Goal: Communication & Community: Ask a question

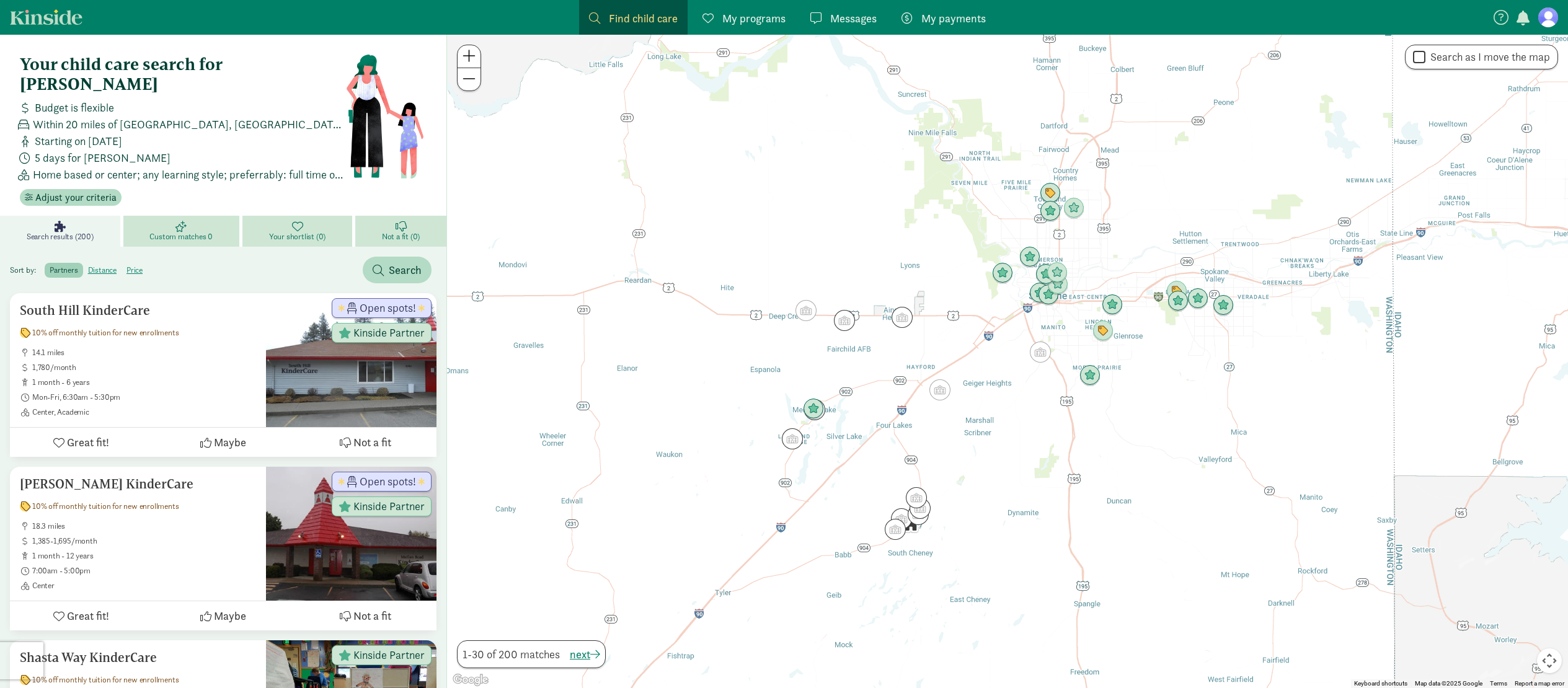
click at [469, 54] on span at bounding box center [469, 56] width 13 height 15
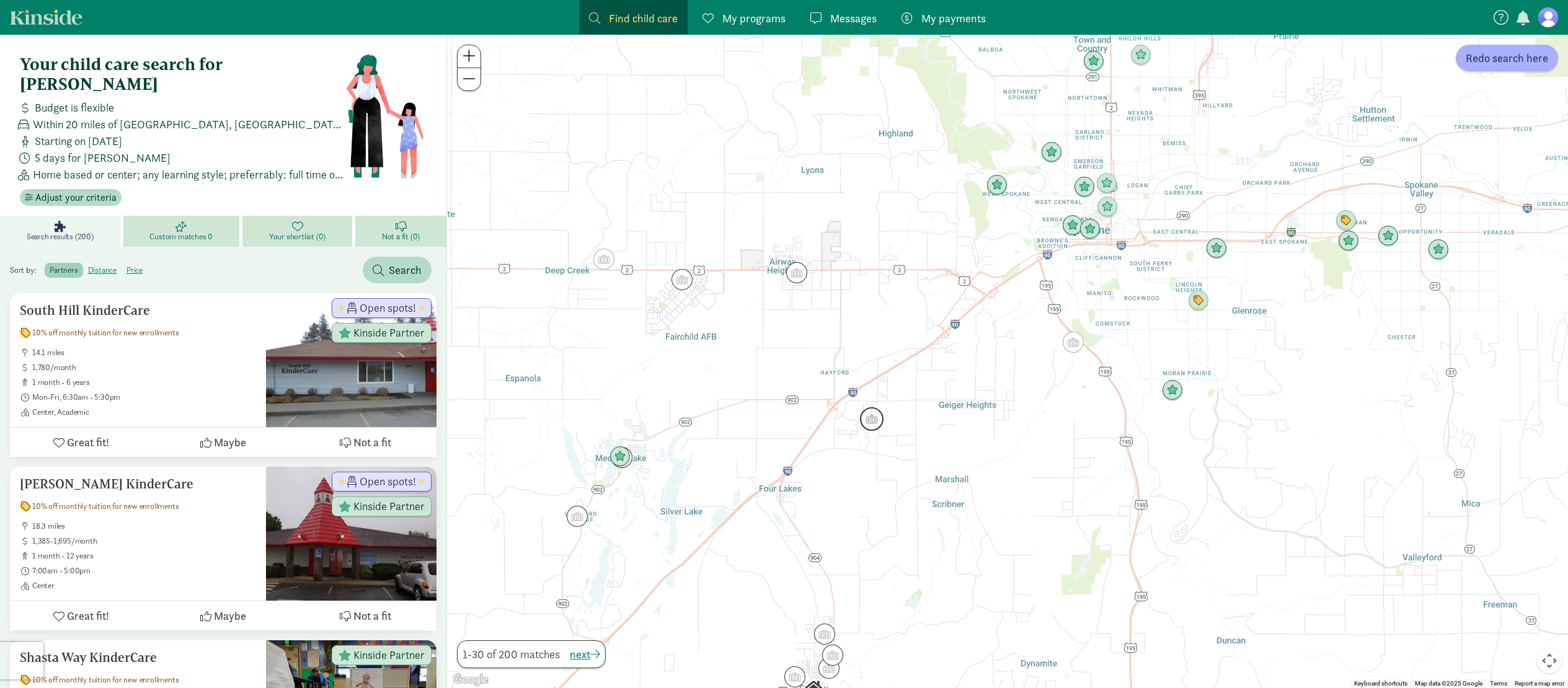
click at [863, 422] on img "Click to see details" at bounding box center [871, 419] width 23 height 23
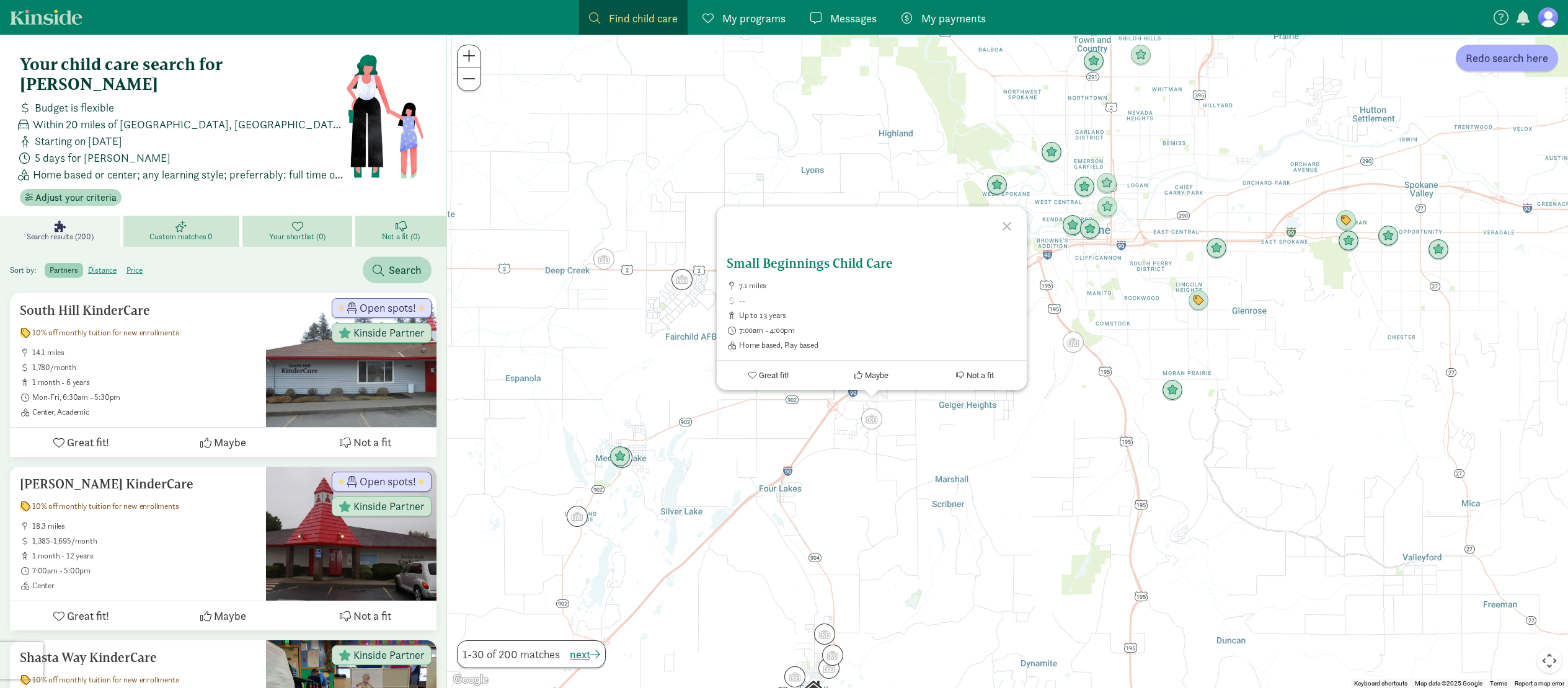
click at [831, 264] on h5 "Small Beginnings Child Care" at bounding box center [871, 264] width 290 height 15
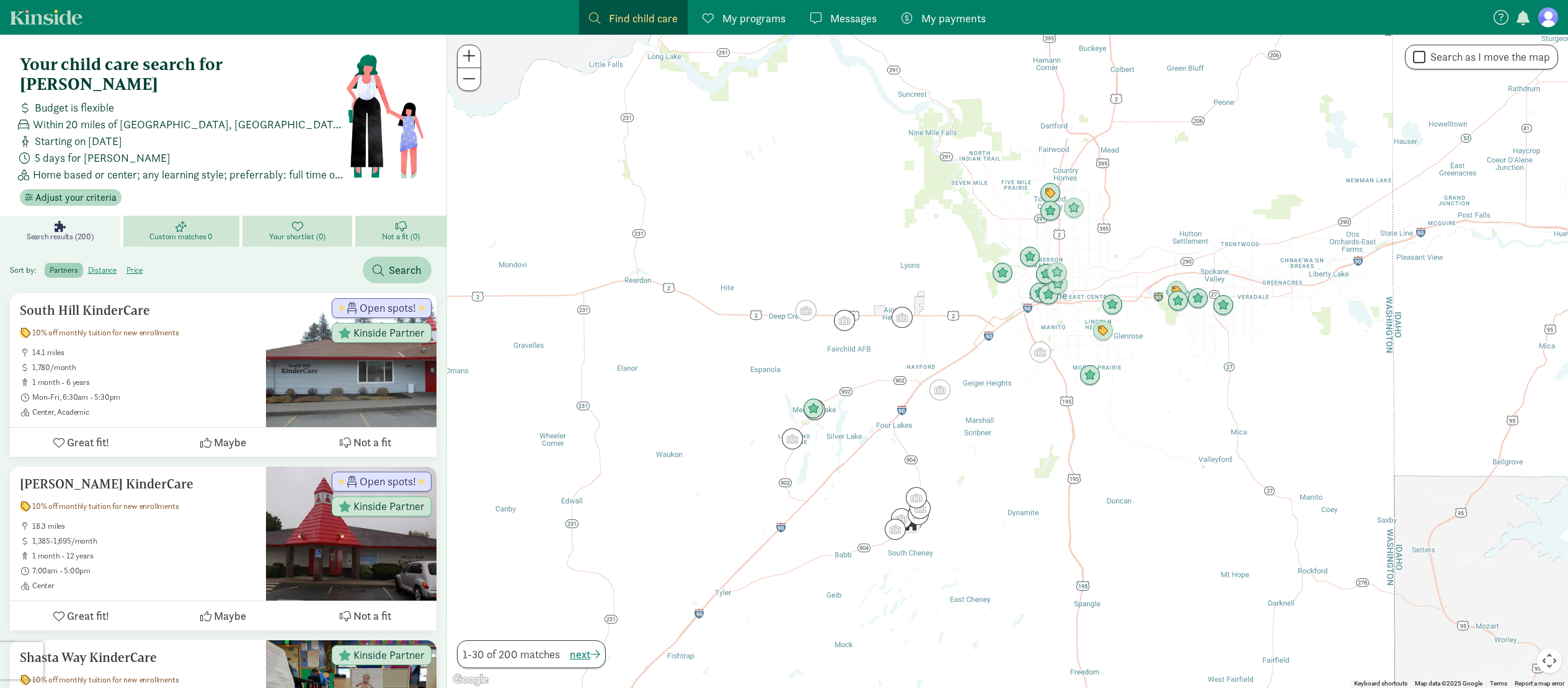
click at [471, 58] on span at bounding box center [469, 56] width 13 height 15
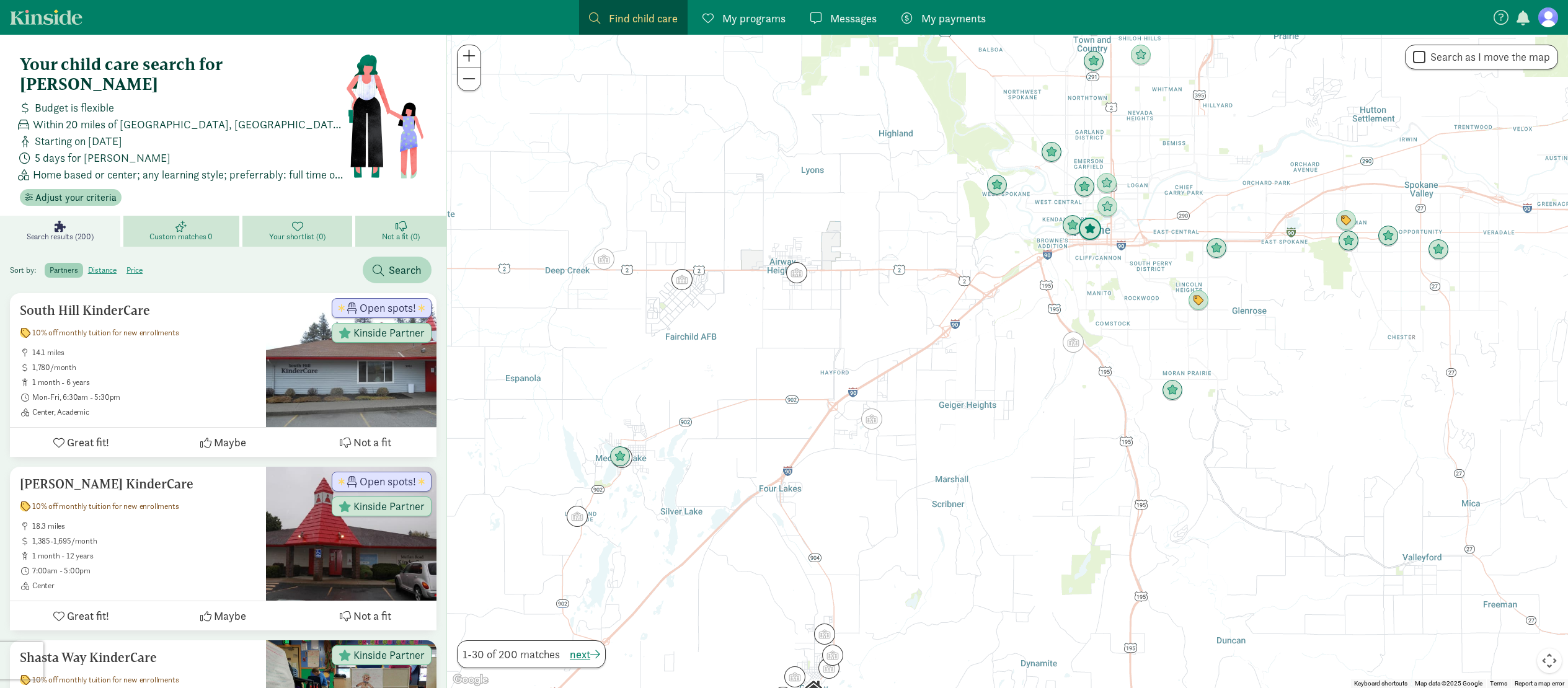
click at [1088, 233] on img "Click to see details" at bounding box center [1090, 229] width 23 height 23
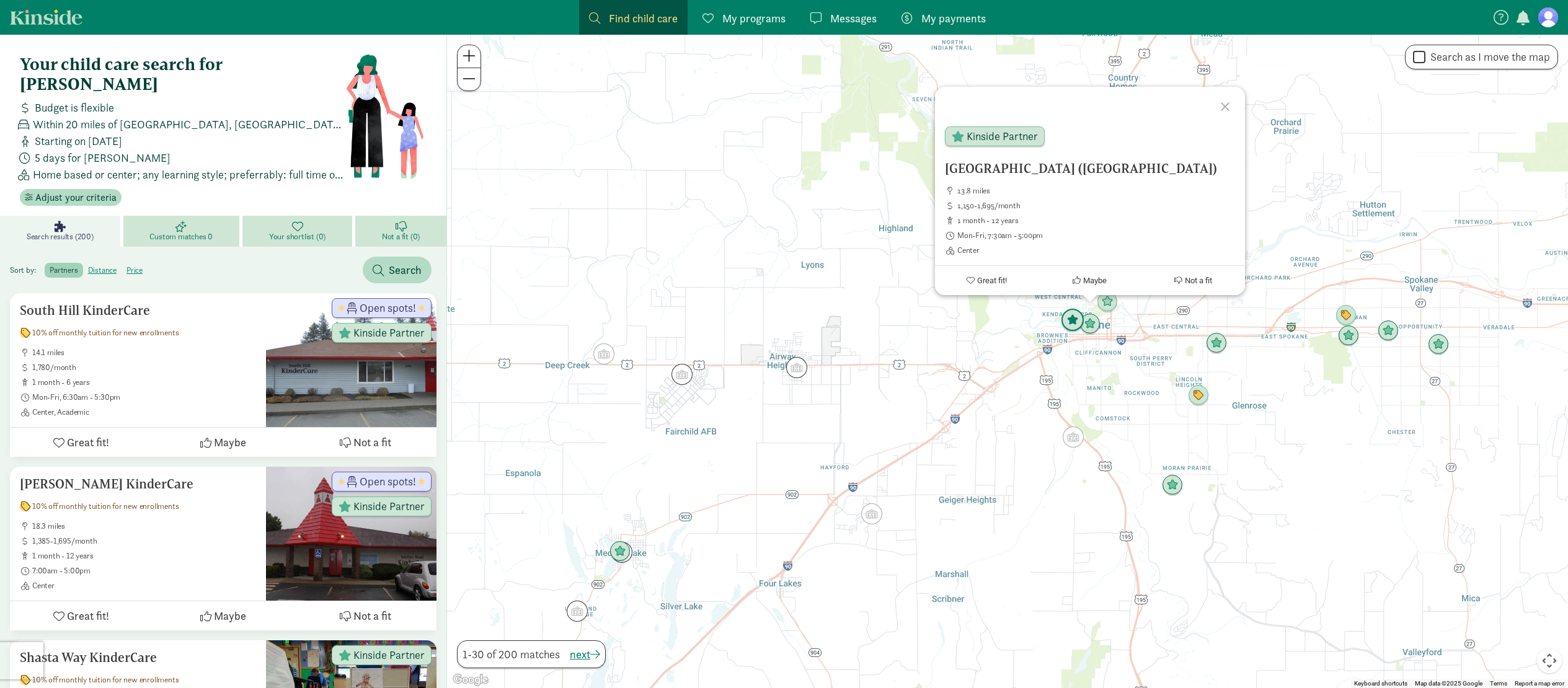
click at [1066, 316] on img "Click to see details" at bounding box center [1072, 320] width 23 height 23
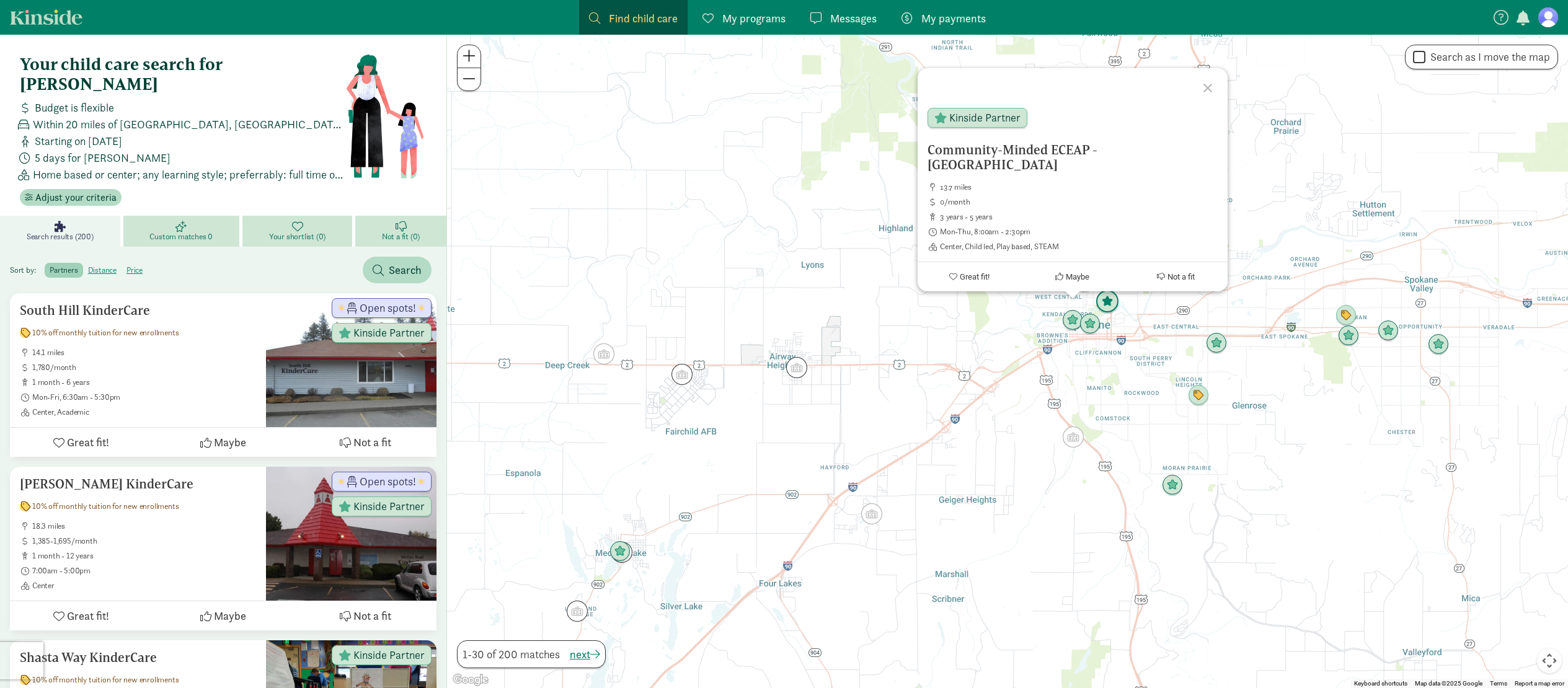
click at [1114, 299] on img "Click to see details" at bounding box center [1107, 301] width 23 height 23
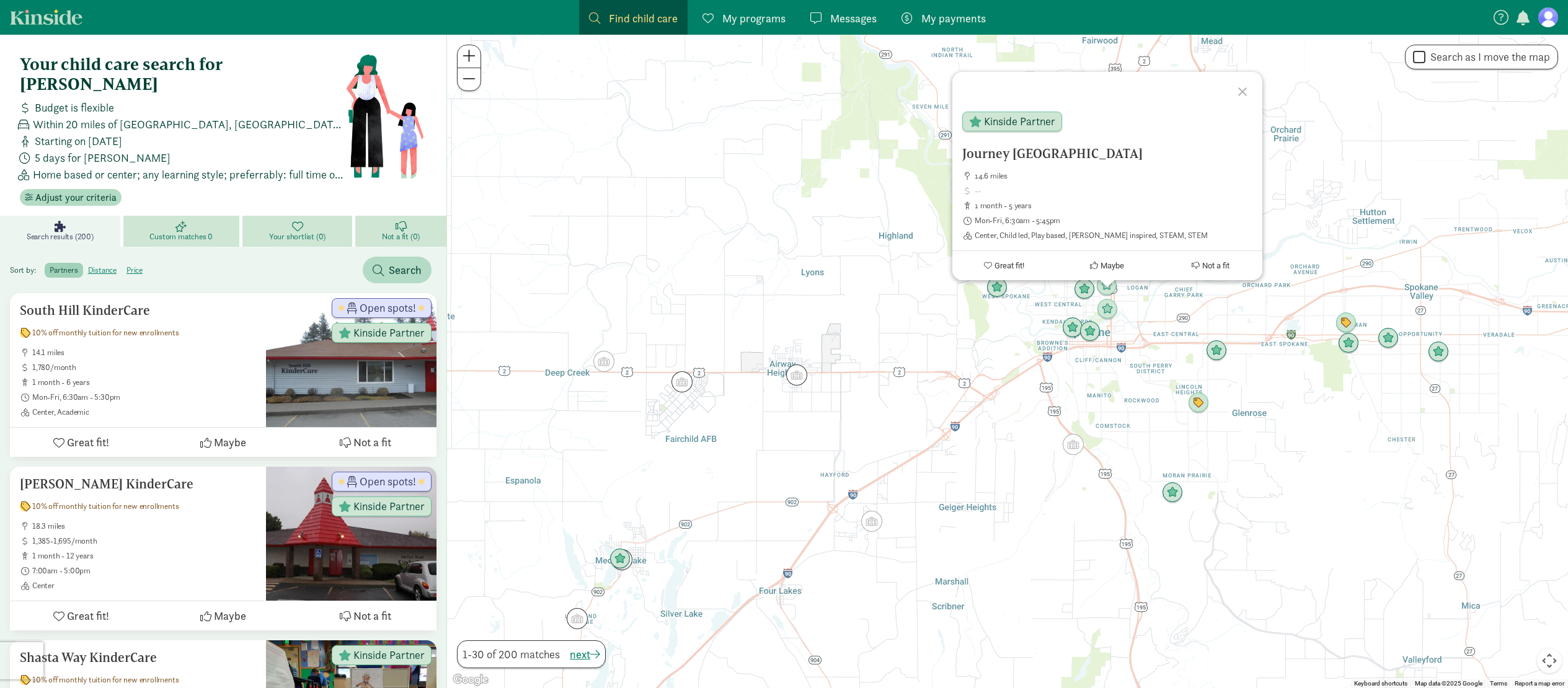
click at [1109, 286] on div at bounding box center [1108, 284] width 16 height 8
click at [1109, 292] on img "Click to see details" at bounding box center [1106, 286] width 23 height 23
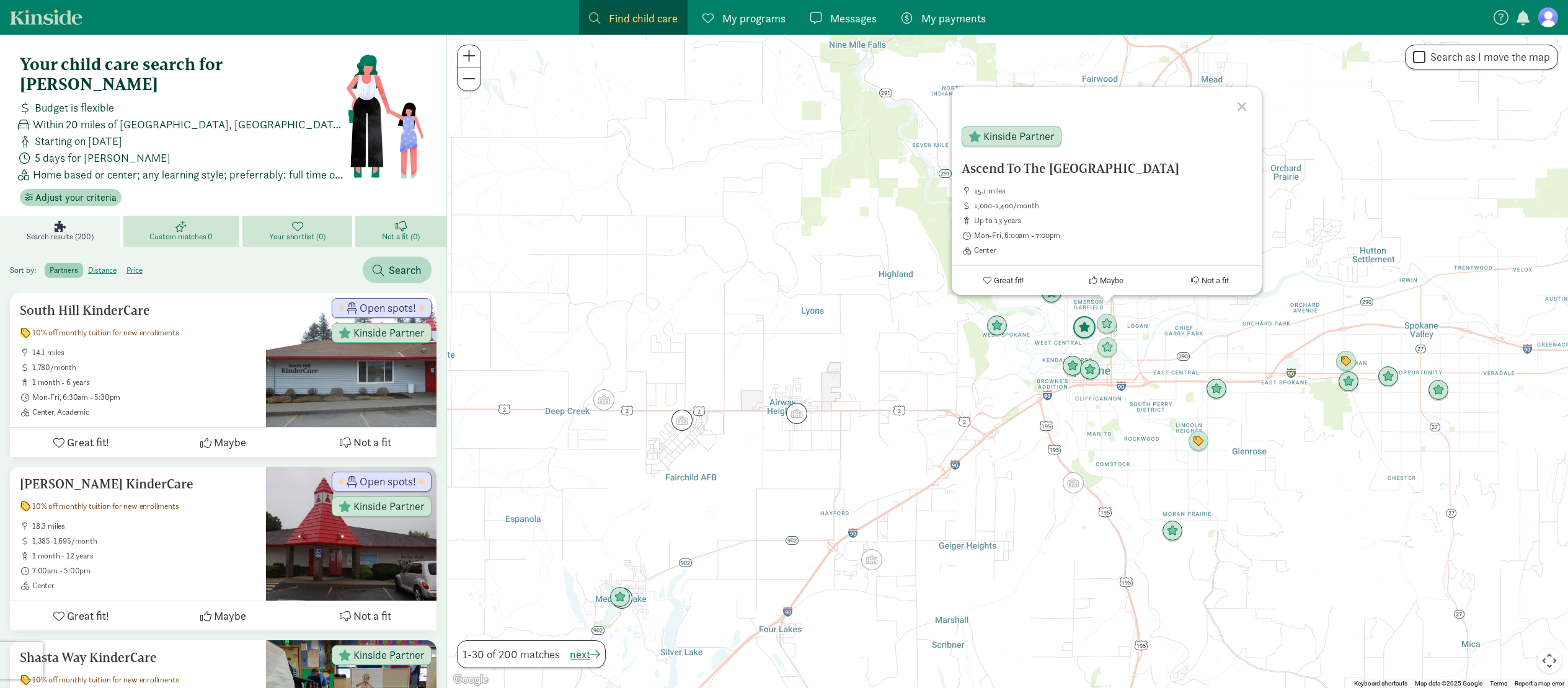
click at [1084, 332] on img "Click to see details" at bounding box center [1084, 328] width 23 height 23
click at [1173, 534] on img "Click to see details" at bounding box center [1172, 531] width 23 height 23
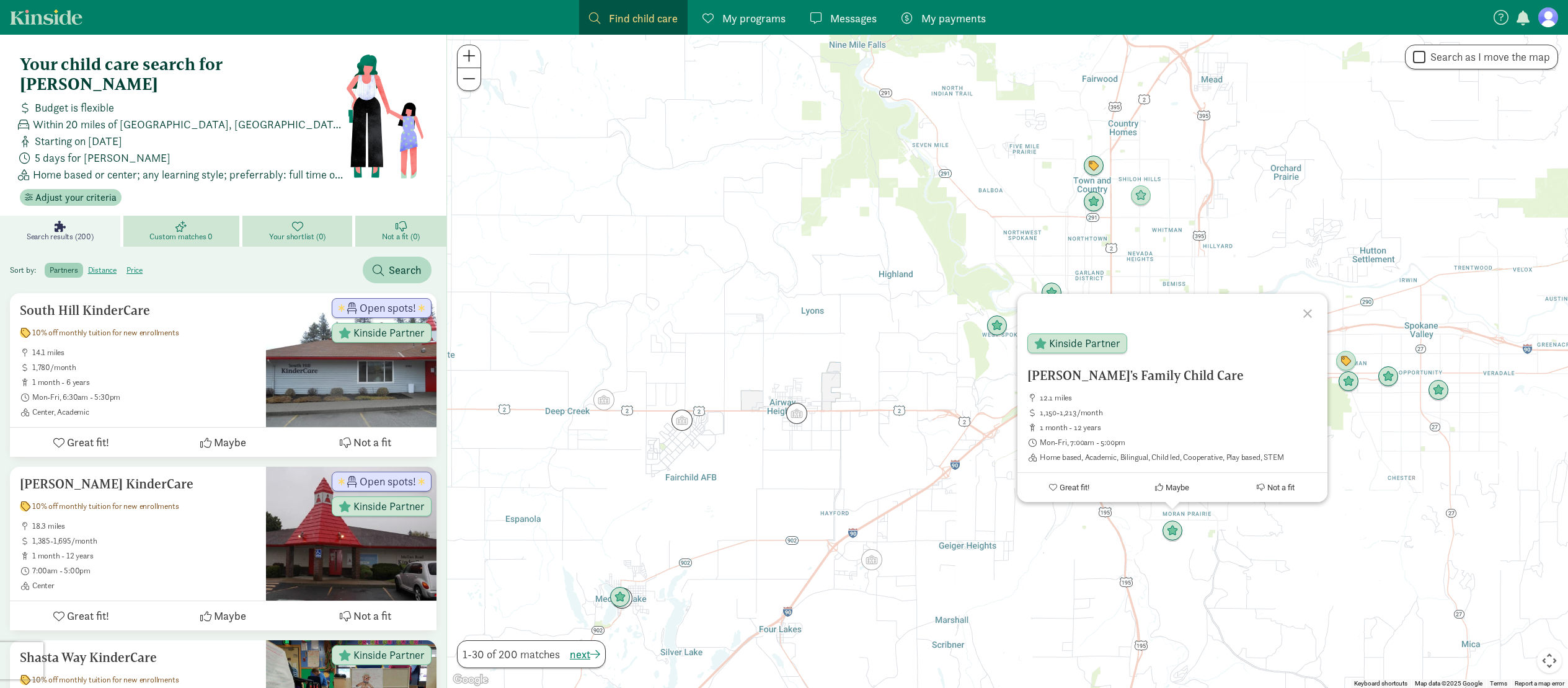
click at [1024, 539] on div "To navigate, press the arrow keys. Ling's Family Child Care 12.1 miles 1,150-1,…" at bounding box center [1007, 361] width 1121 height 653
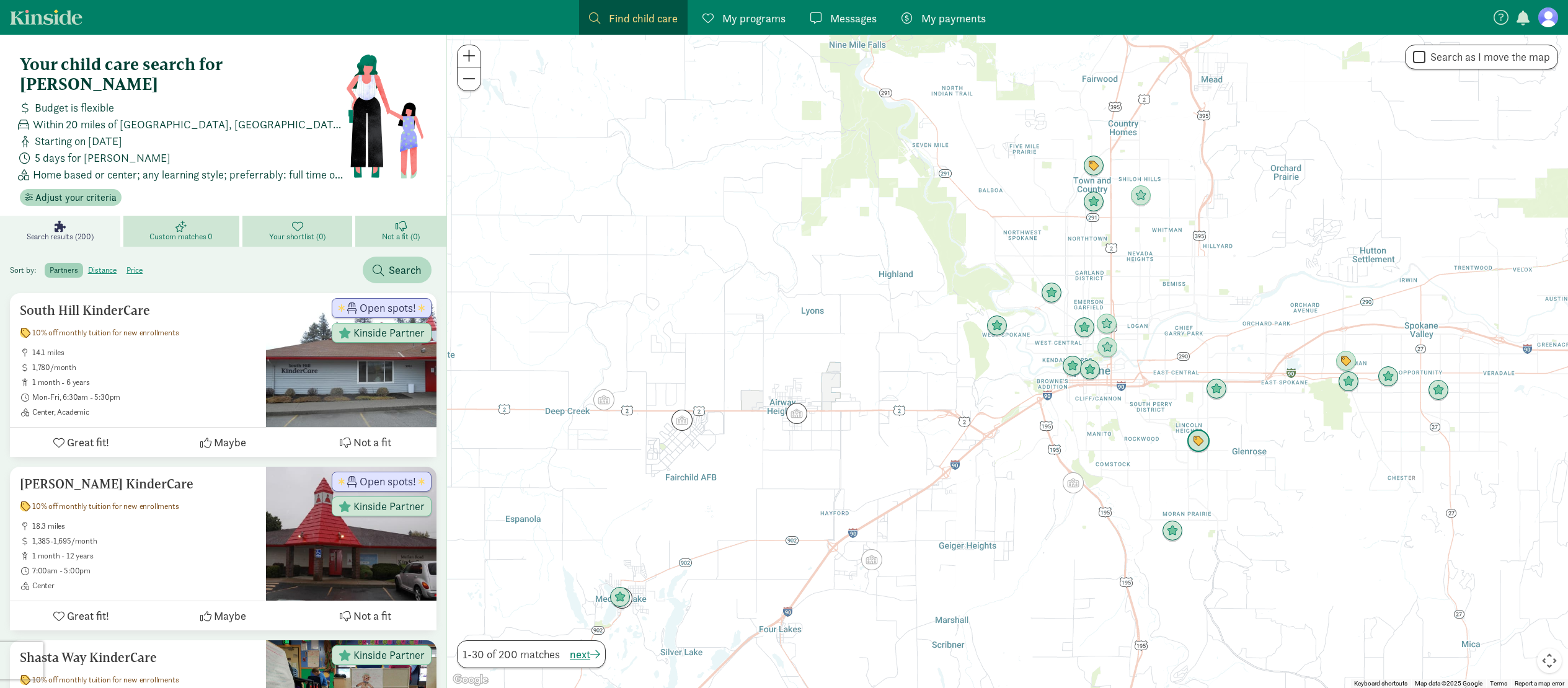
click at [1203, 439] on img "Click to see details" at bounding box center [1198, 441] width 23 height 23
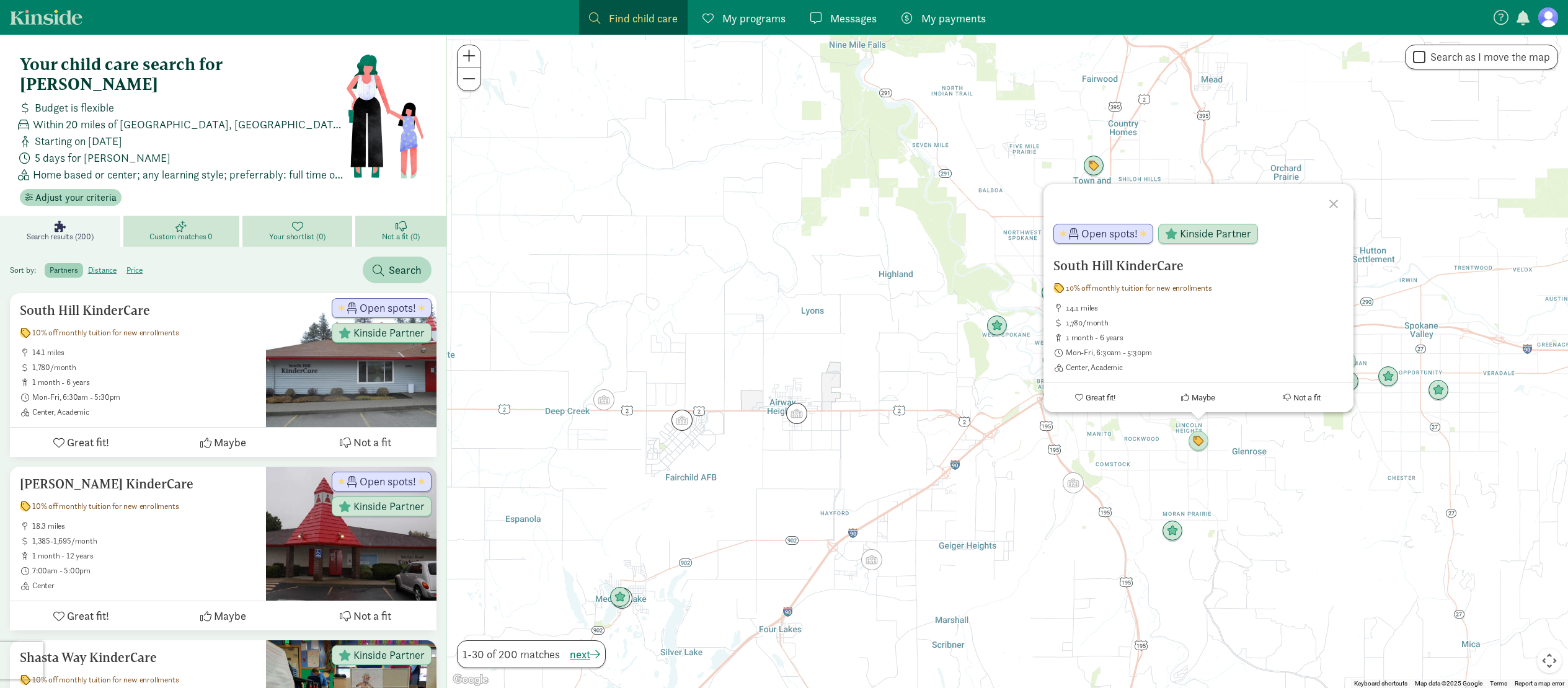
click at [1149, 446] on div "South Hill KinderCare 10% off monthly tuition for new enrollments 14.1 miles 1,…" at bounding box center [1007, 361] width 1121 height 653
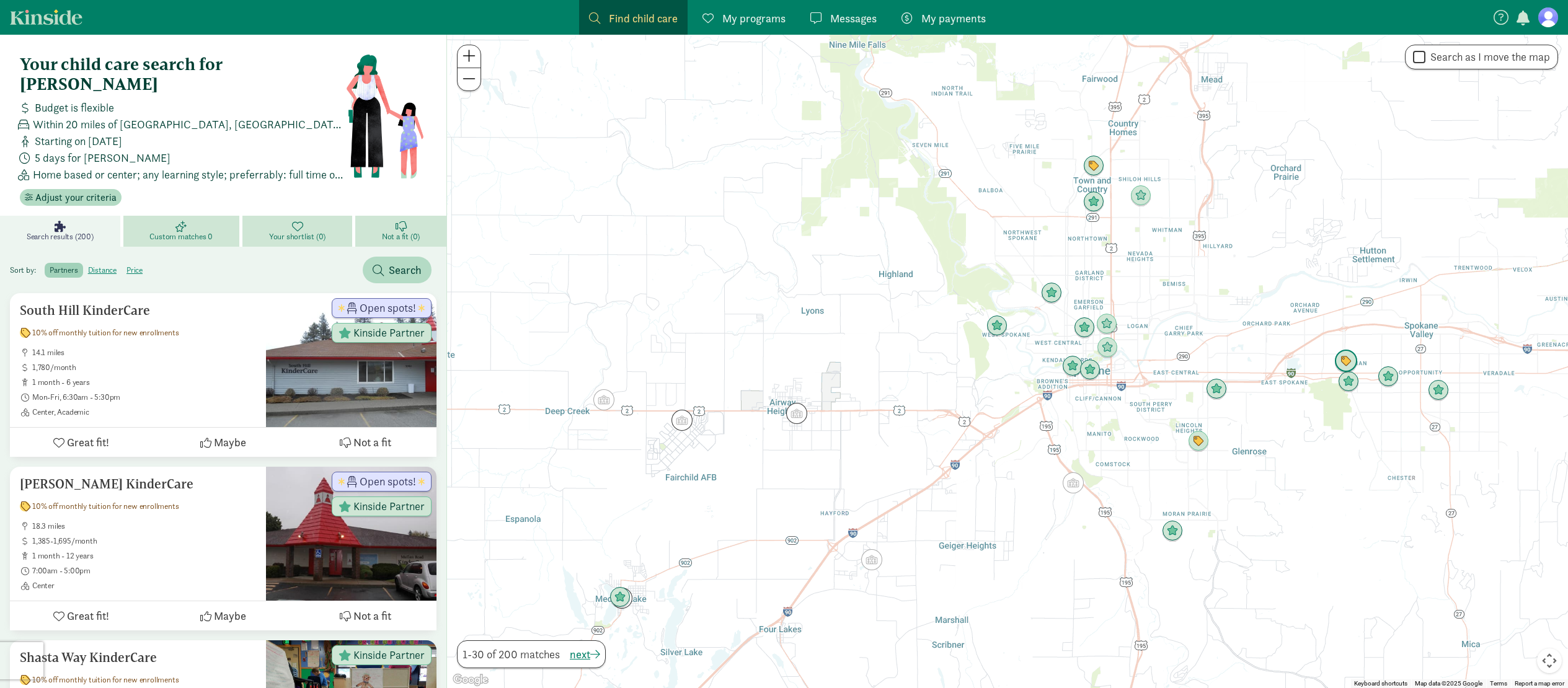
click at [1337, 356] on img "Click to see details" at bounding box center [1346, 361] width 23 height 23
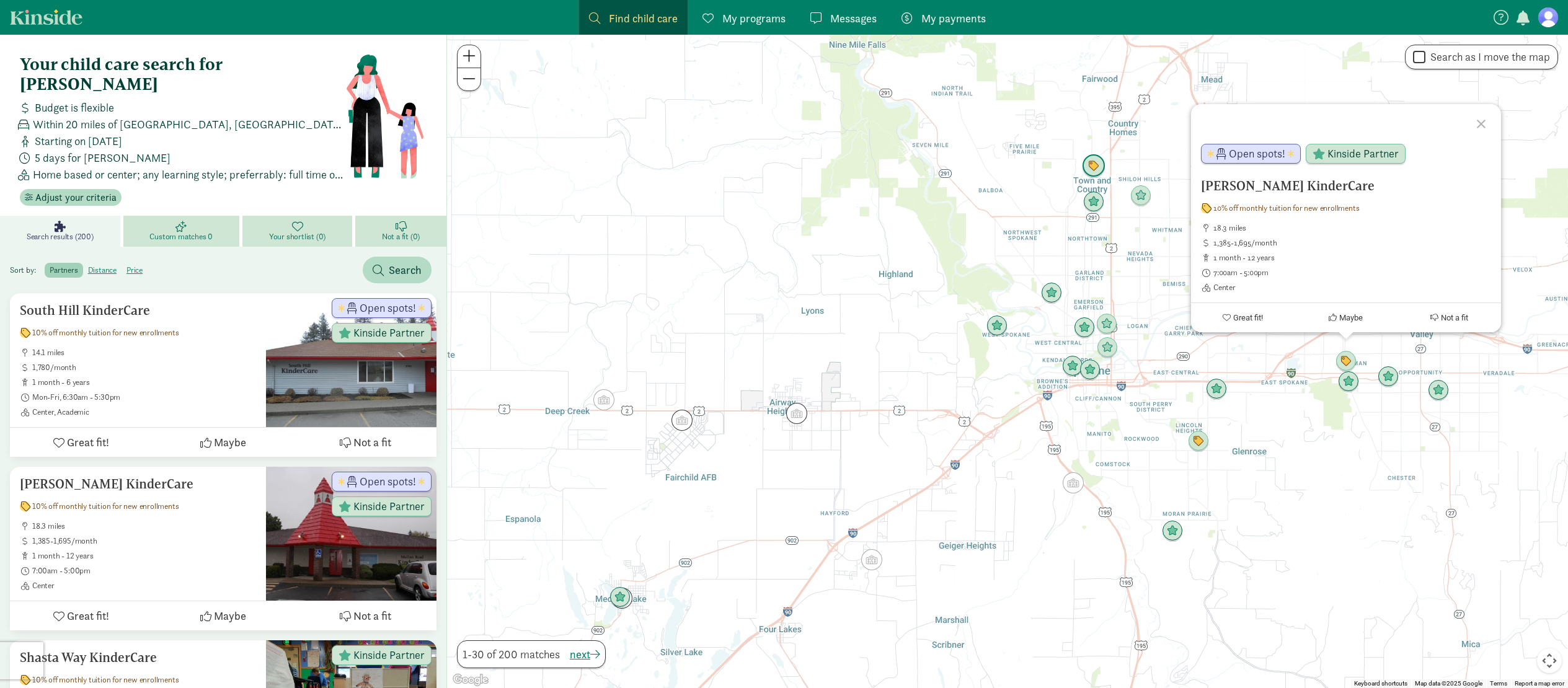
click at [1101, 167] on img "Click to see details" at bounding box center [1093, 166] width 23 height 23
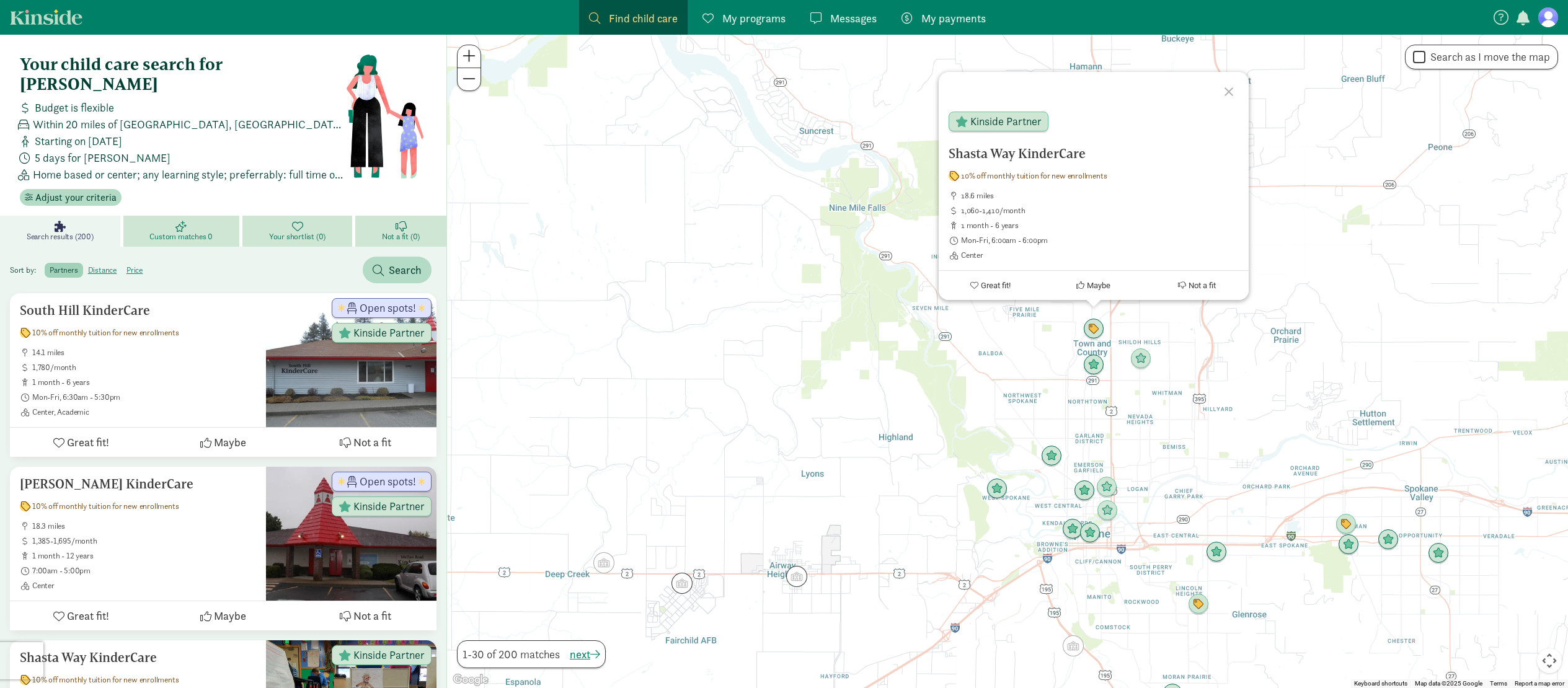
click at [469, 57] on span at bounding box center [469, 56] width 13 height 15
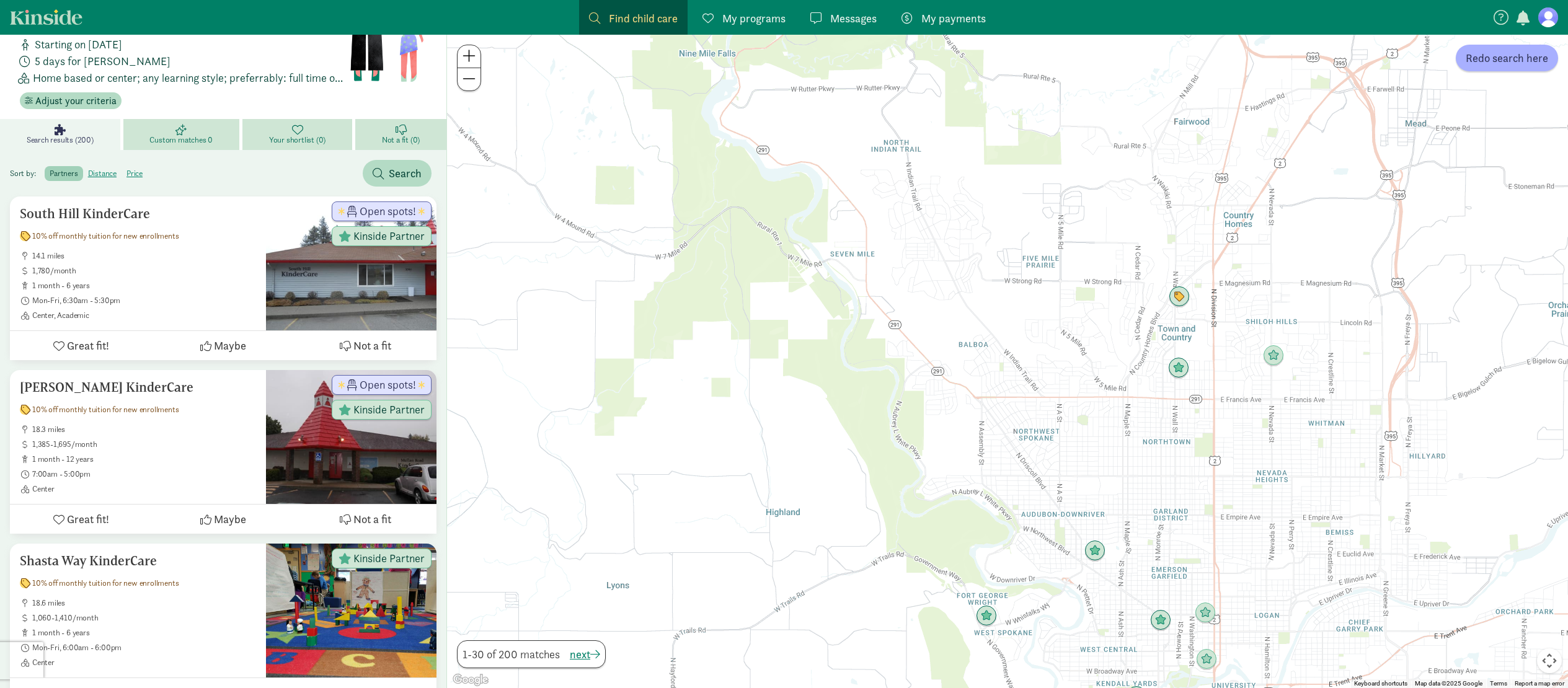
scroll to position [47, 0]
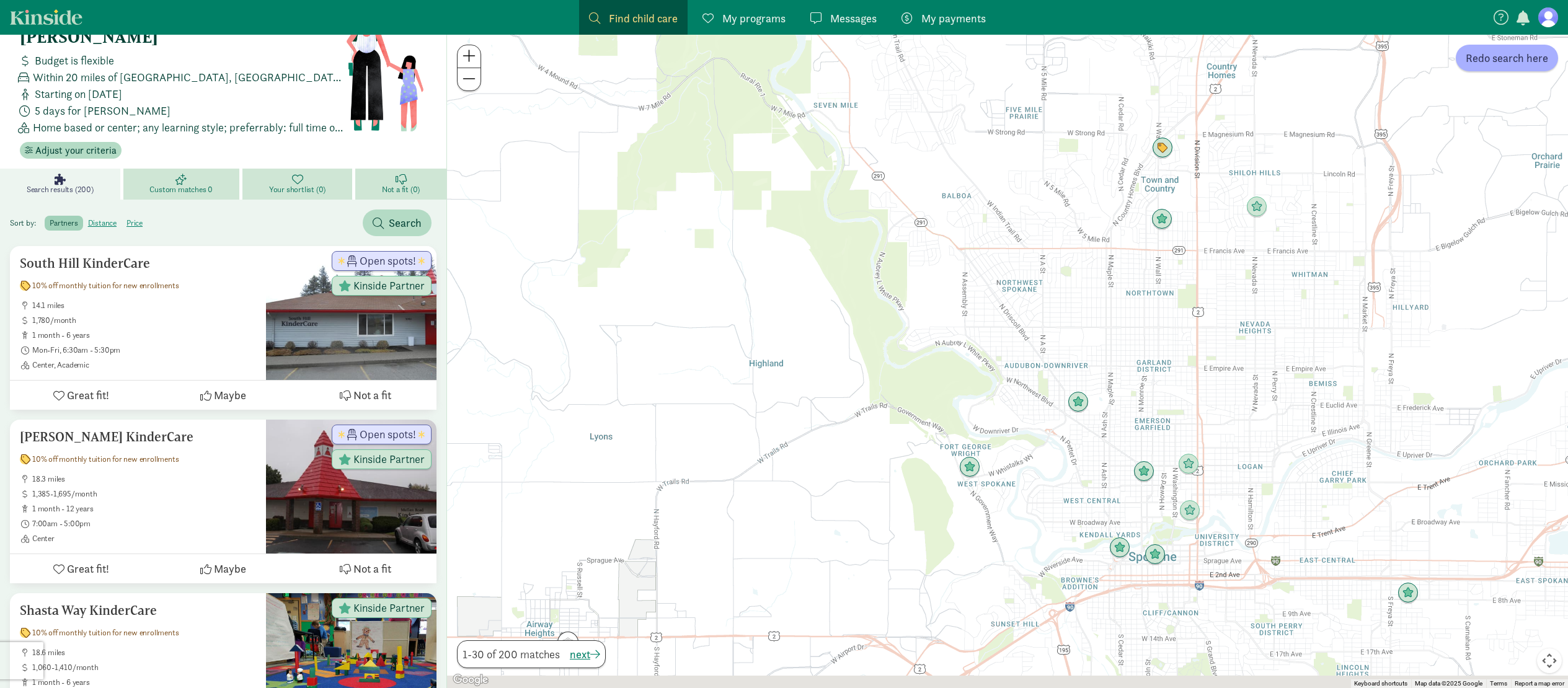
drag, startPoint x: 1251, startPoint y: 463, endPoint x: 1236, endPoint y: 246, distance: 217.5
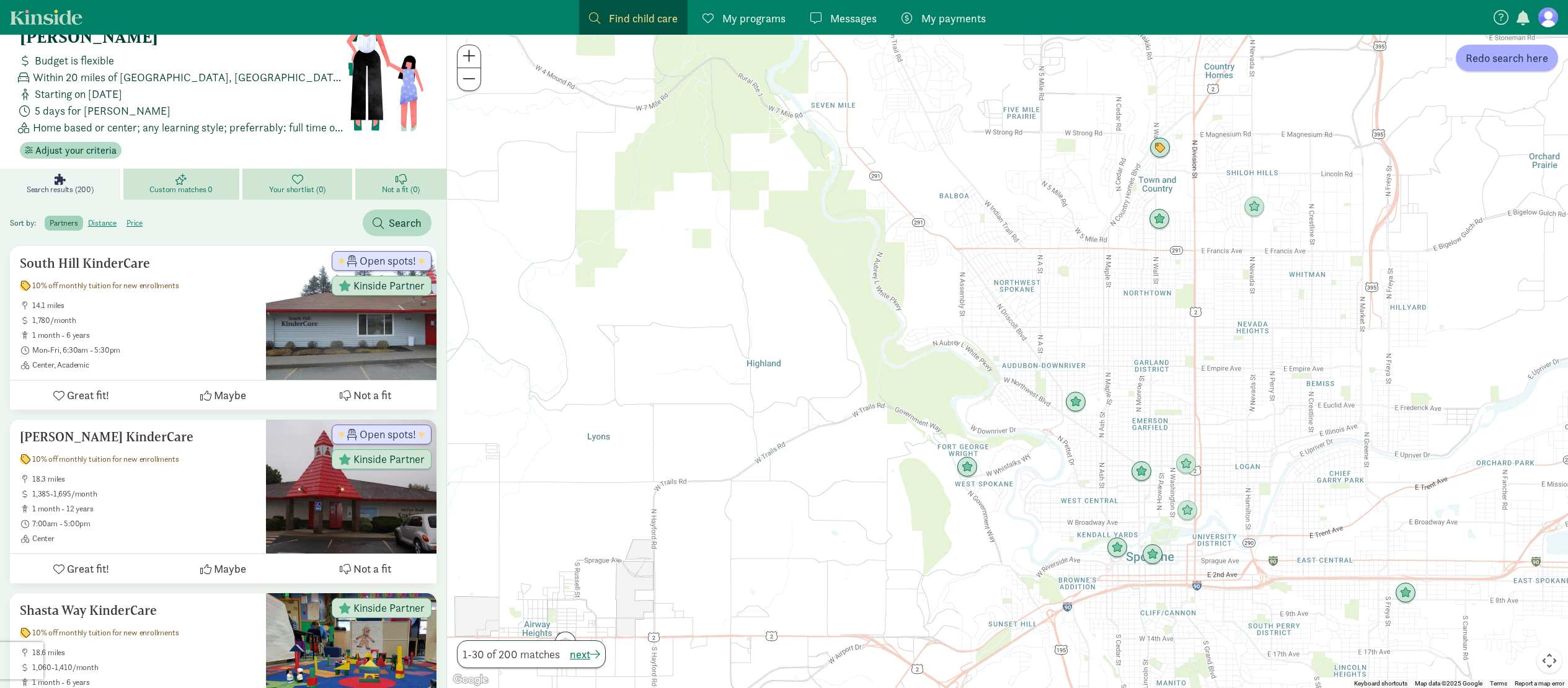
click at [1236, 246] on div at bounding box center [1007, 361] width 1121 height 653
click at [1186, 513] on img "Click to see details" at bounding box center [1187, 510] width 23 height 23
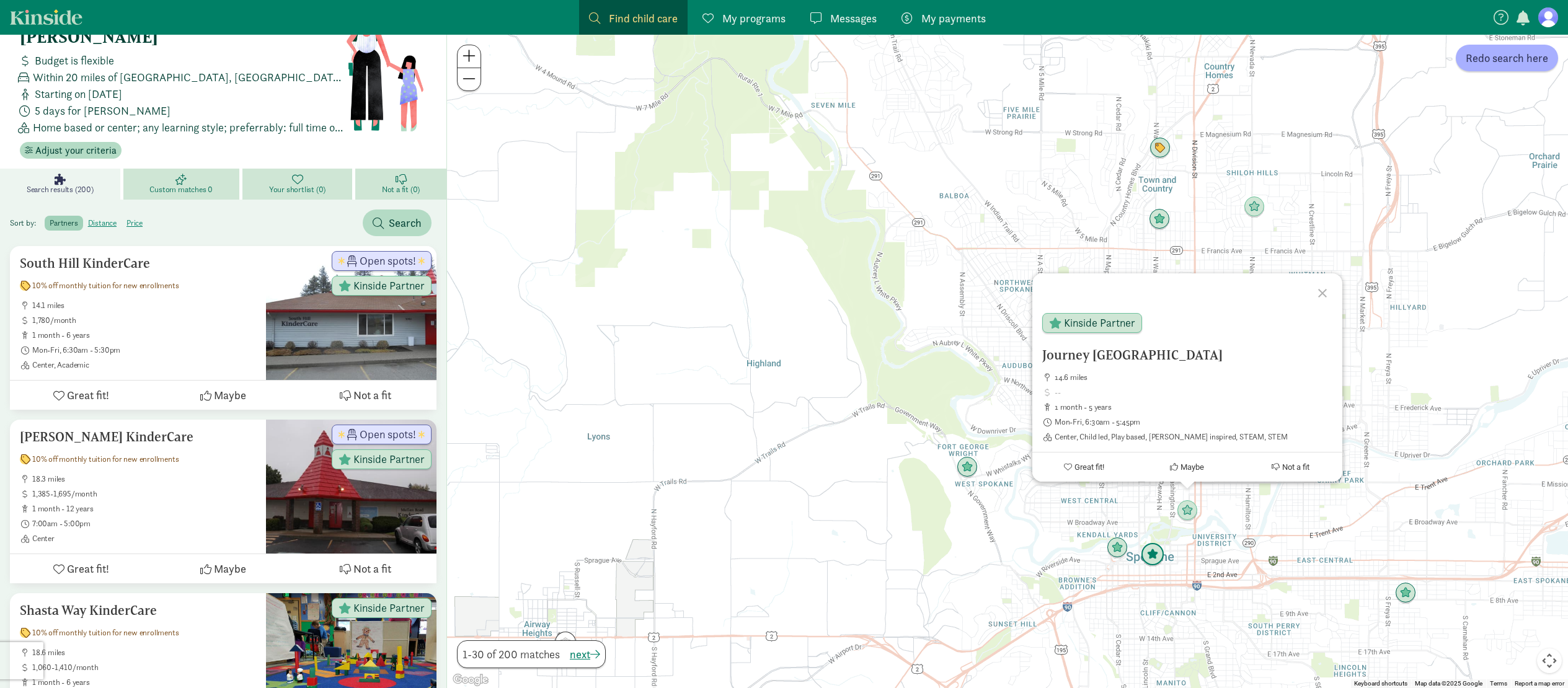
click at [1150, 561] on img "Click to see details" at bounding box center [1152, 555] width 23 height 23
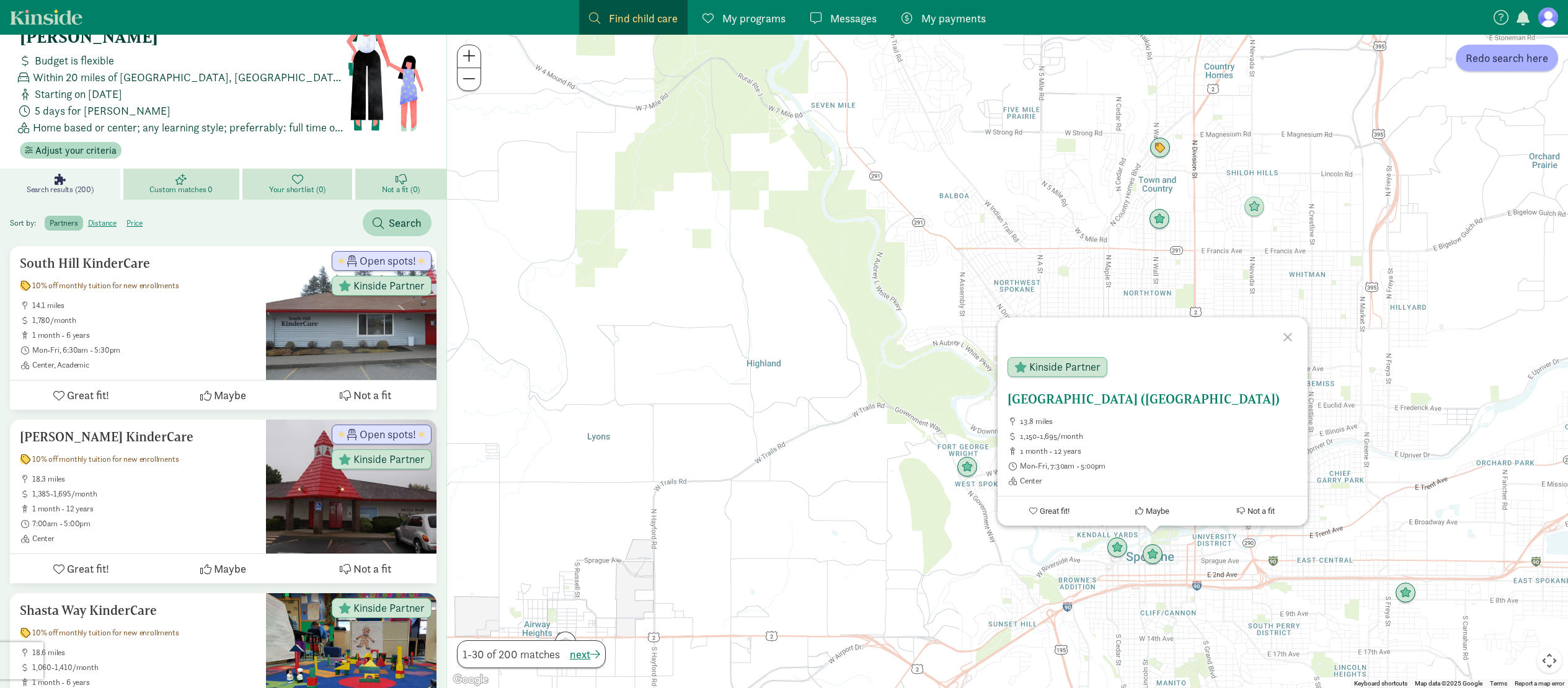
click at [1108, 392] on h5 "Lumen Early Learning Center (Glow Children Early Learning Center)" at bounding box center [1152, 399] width 290 height 15
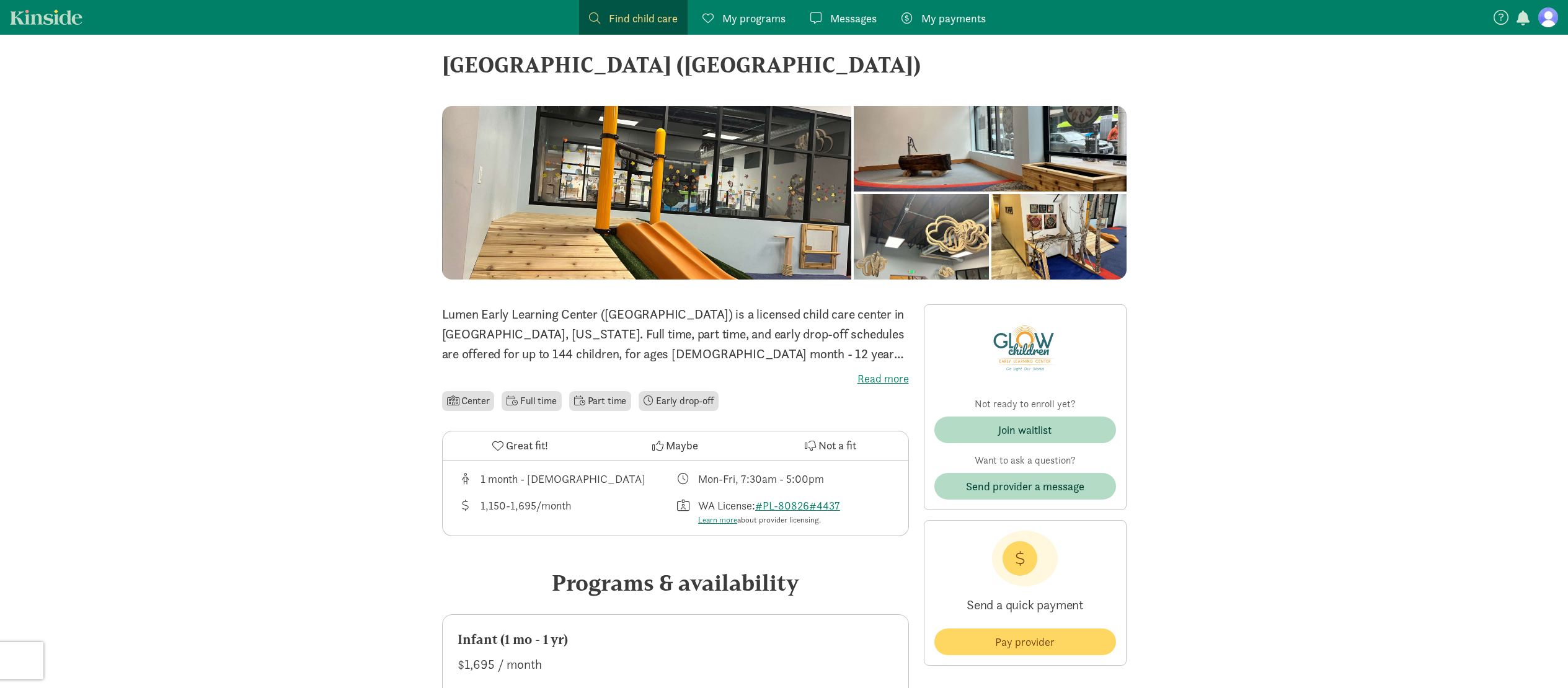
scroll to position [9, 0]
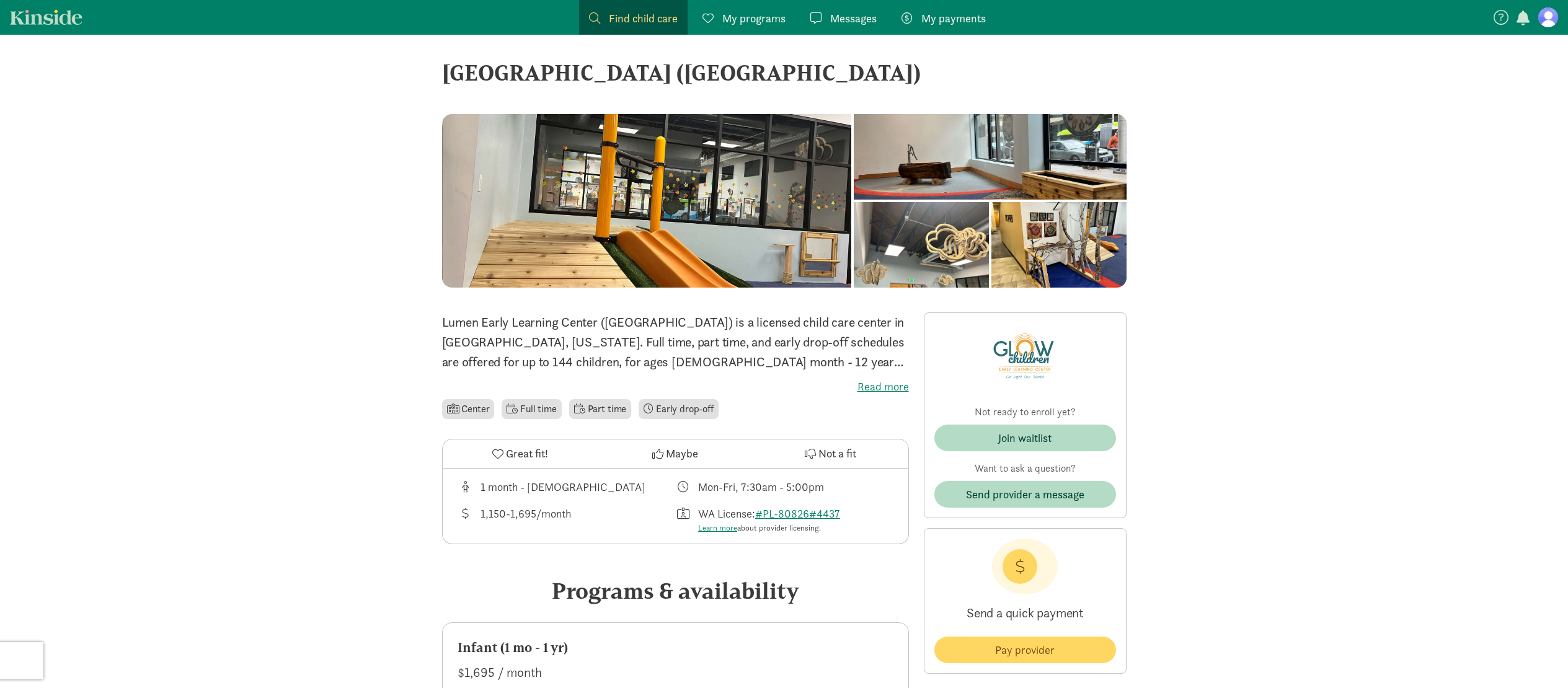
click at [854, 200] on div at bounding box center [989, 157] width 272 height 86
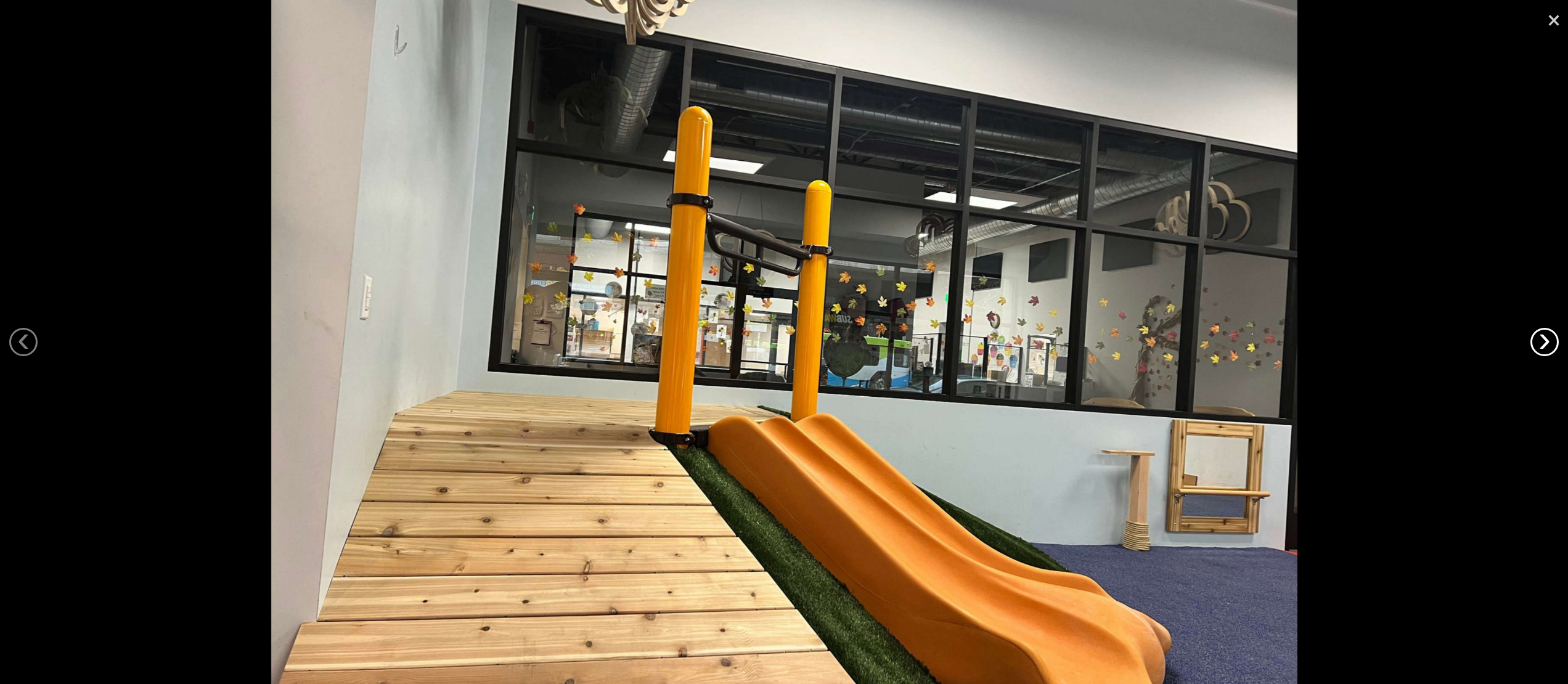
click at [1548, 339] on link "›" at bounding box center [1545, 342] width 28 height 28
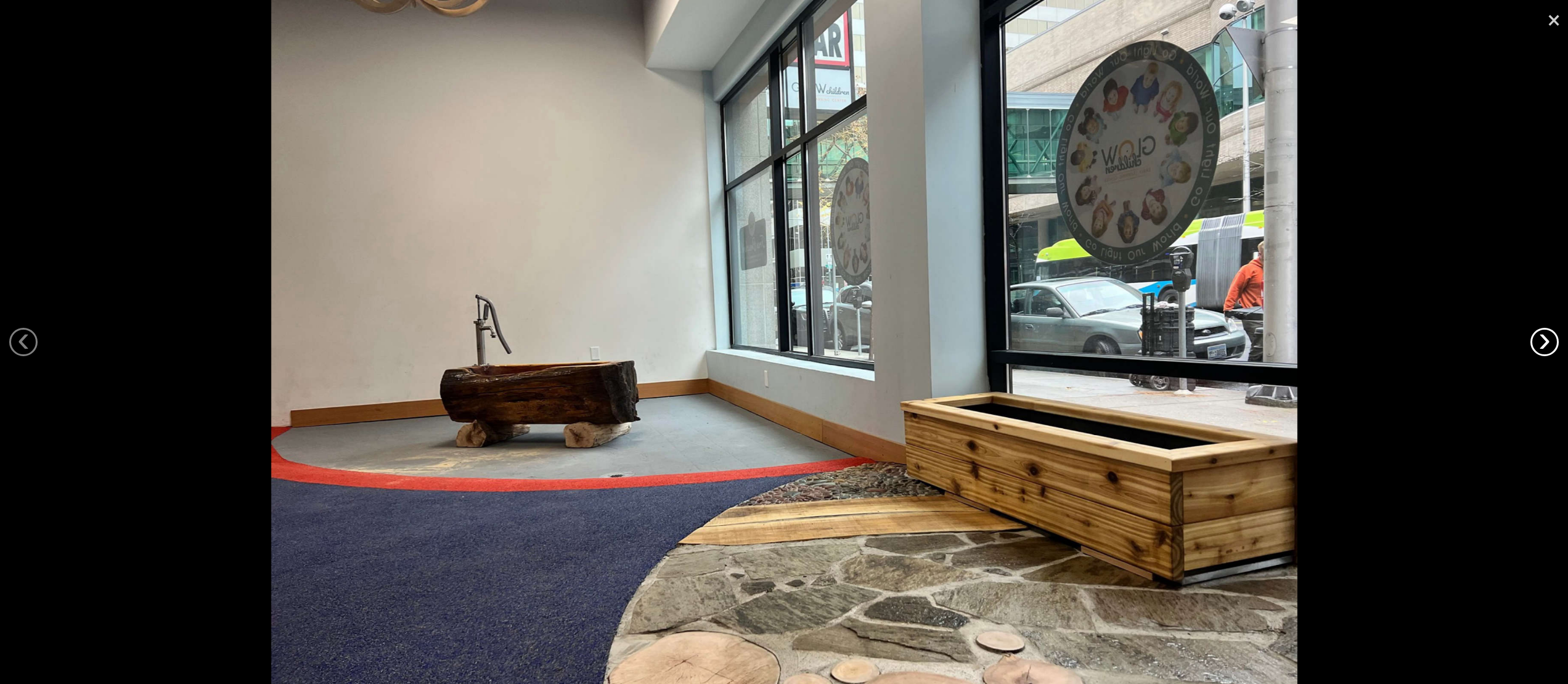
click at [1548, 339] on link "›" at bounding box center [1545, 342] width 28 height 28
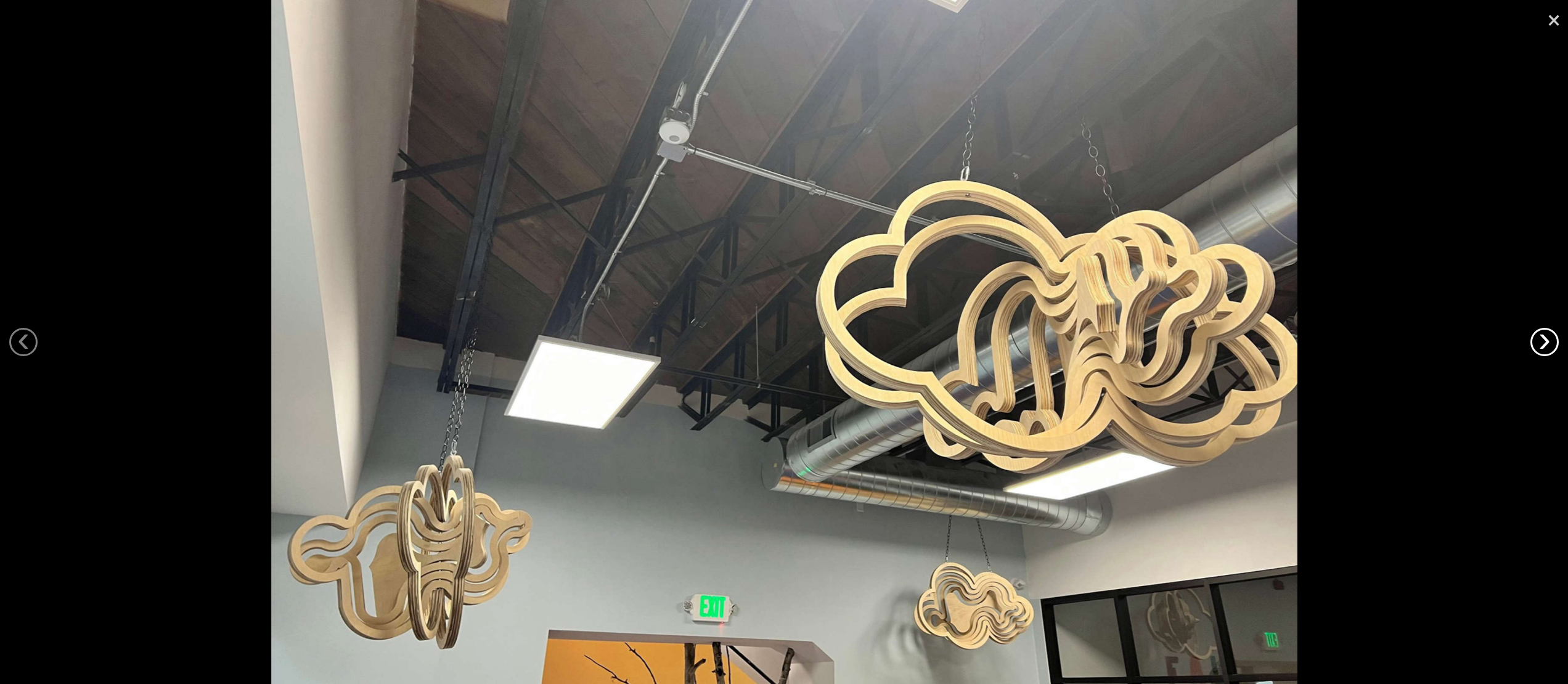
click at [1548, 339] on link "›" at bounding box center [1545, 342] width 28 height 28
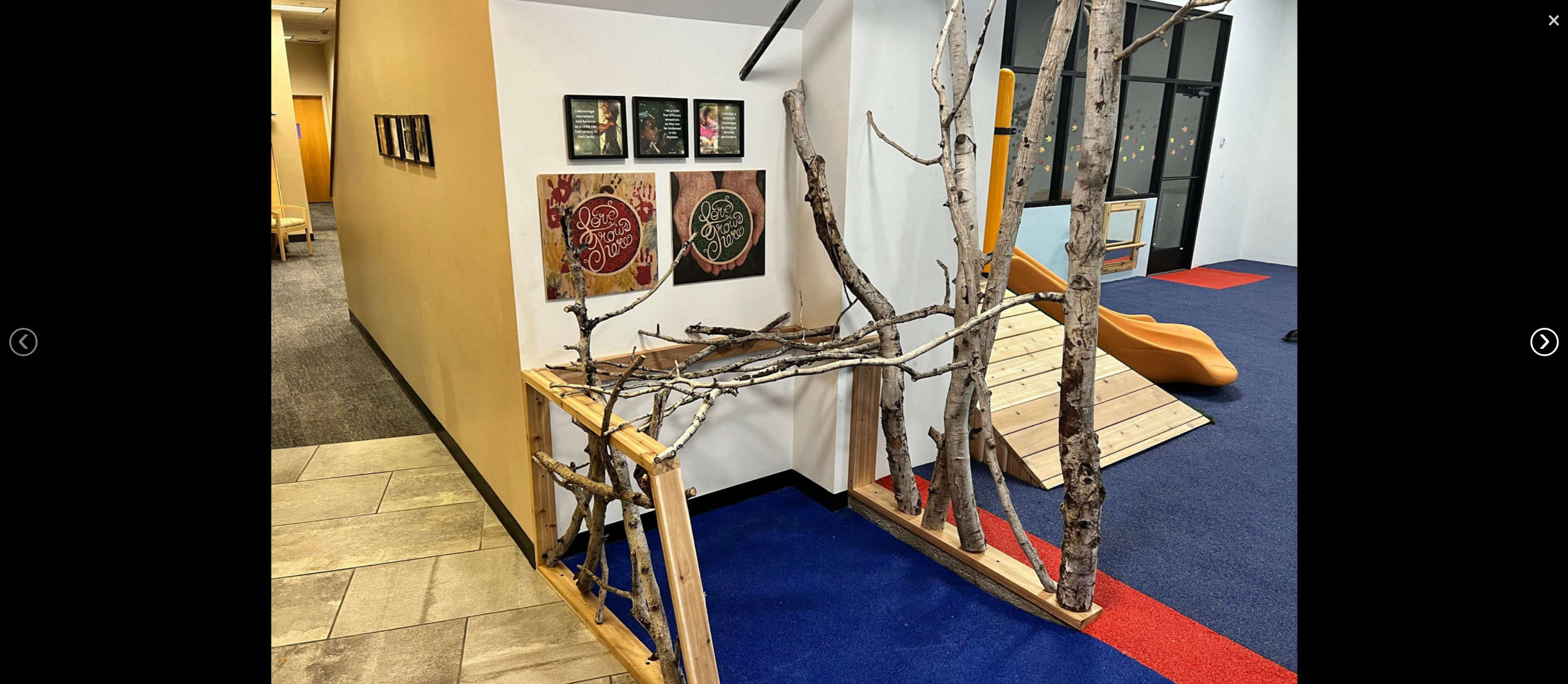
click at [1548, 339] on link "›" at bounding box center [1545, 342] width 28 height 28
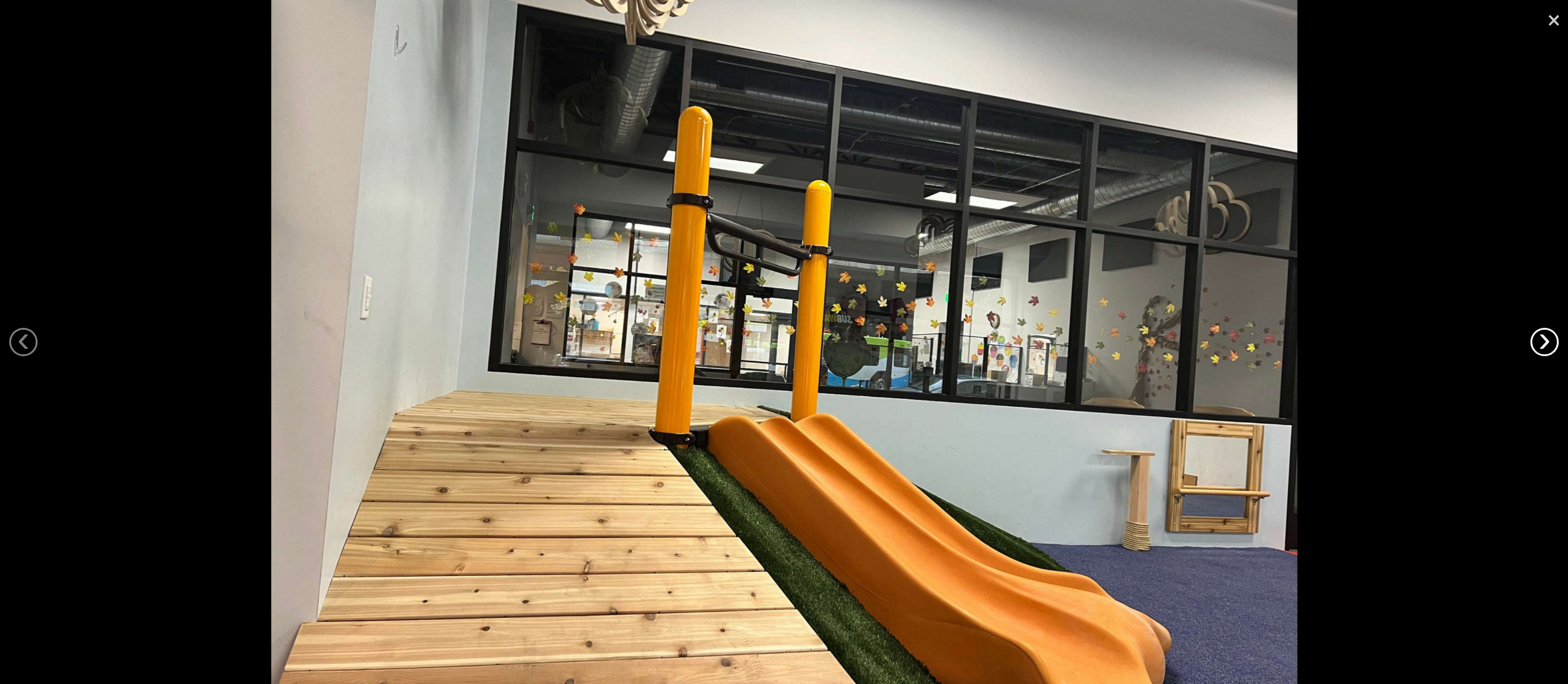
click at [1548, 339] on link "›" at bounding box center [1545, 342] width 28 height 28
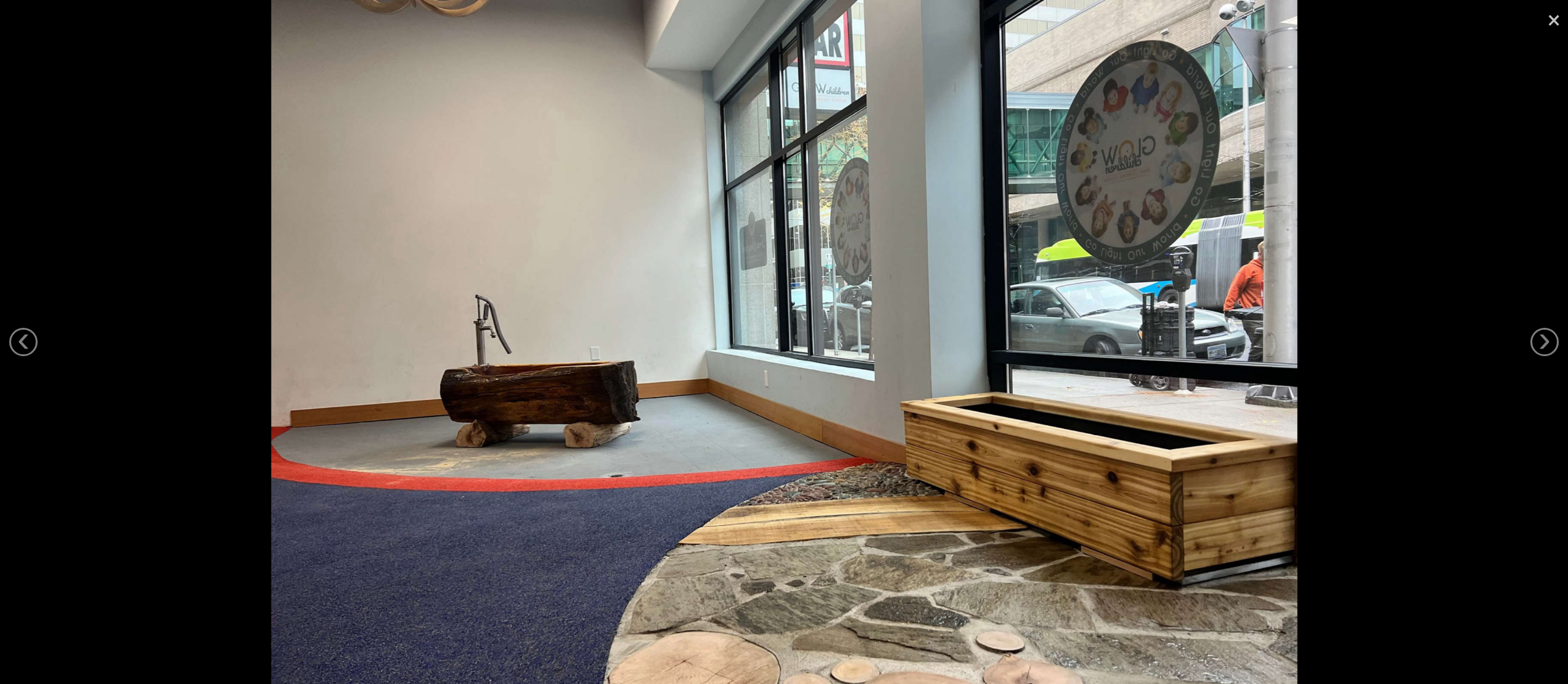
click at [1549, 17] on link "×" at bounding box center [1555, 18] width 28 height 37
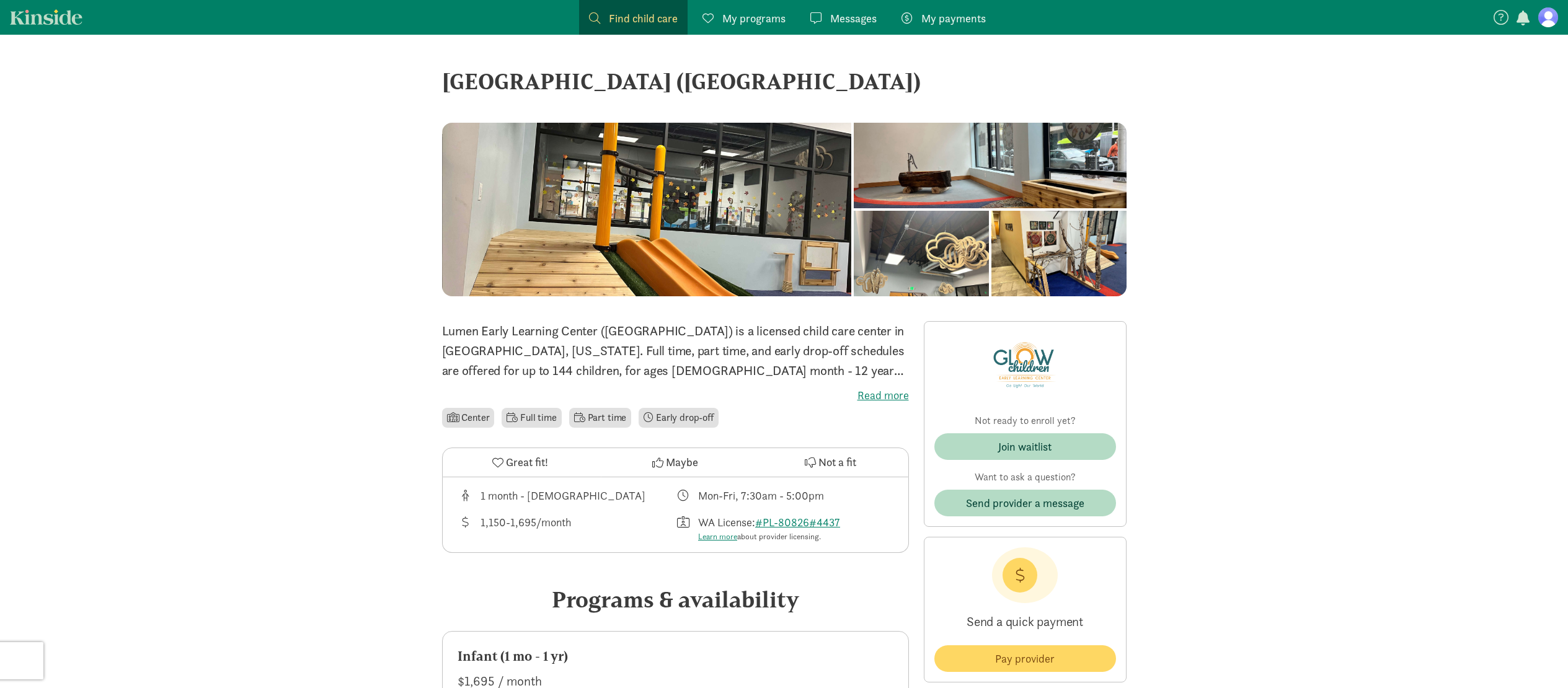
scroll to position [47, 0]
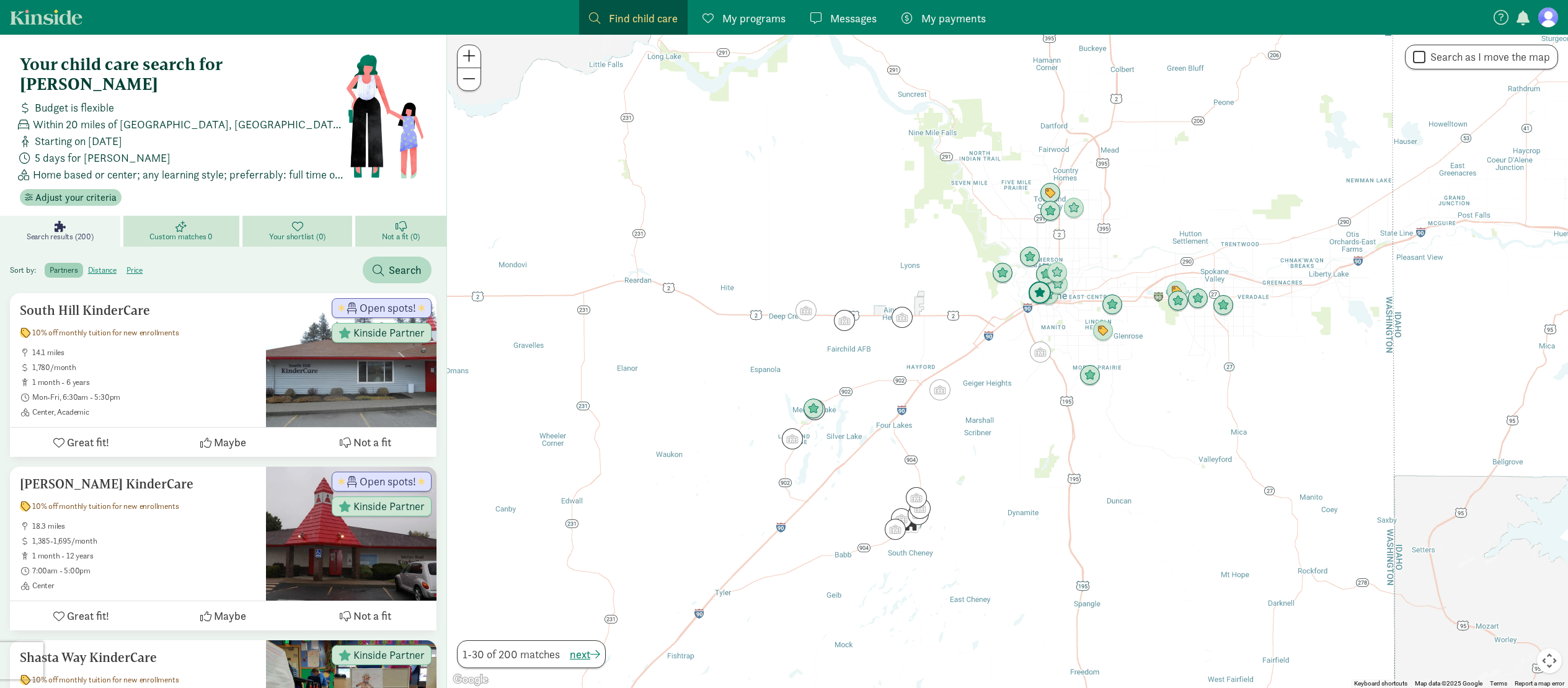
click at [1032, 291] on img "Click to see details" at bounding box center [1039, 293] width 23 height 23
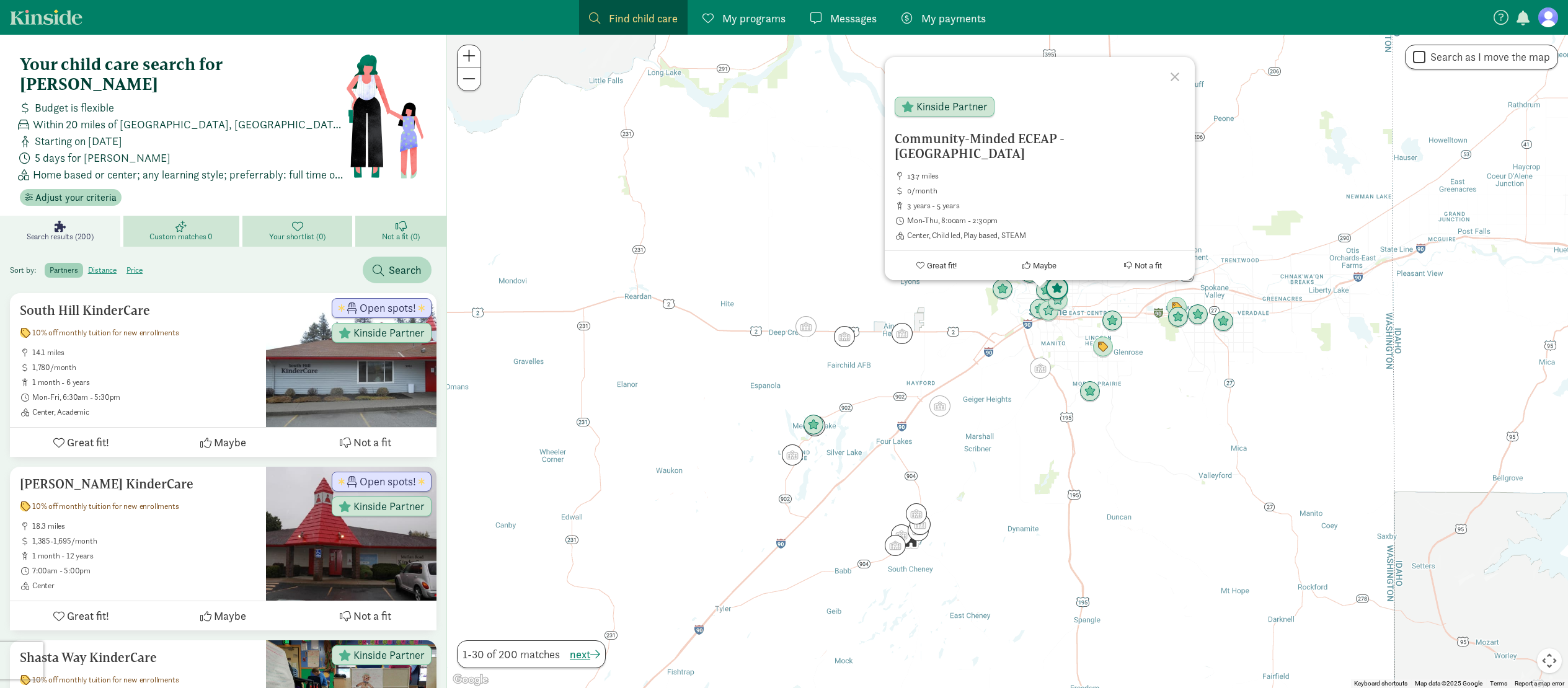
click at [1065, 297] on img "Click to see details" at bounding box center [1056, 289] width 23 height 23
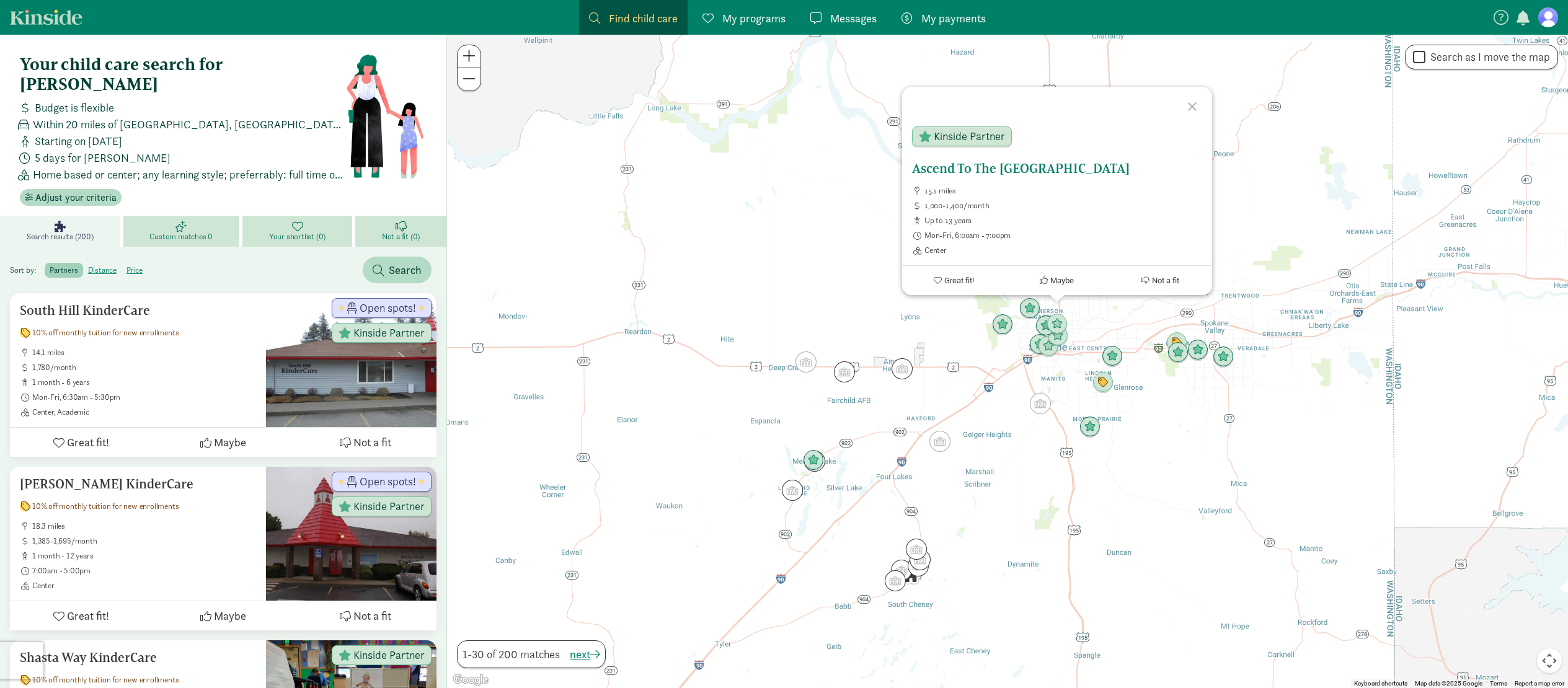
click at [995, 161] on h5 "Ascend To The [GEOGRAPHIC_DATA]" at bounding box center [1056, 169] width 290 height 15
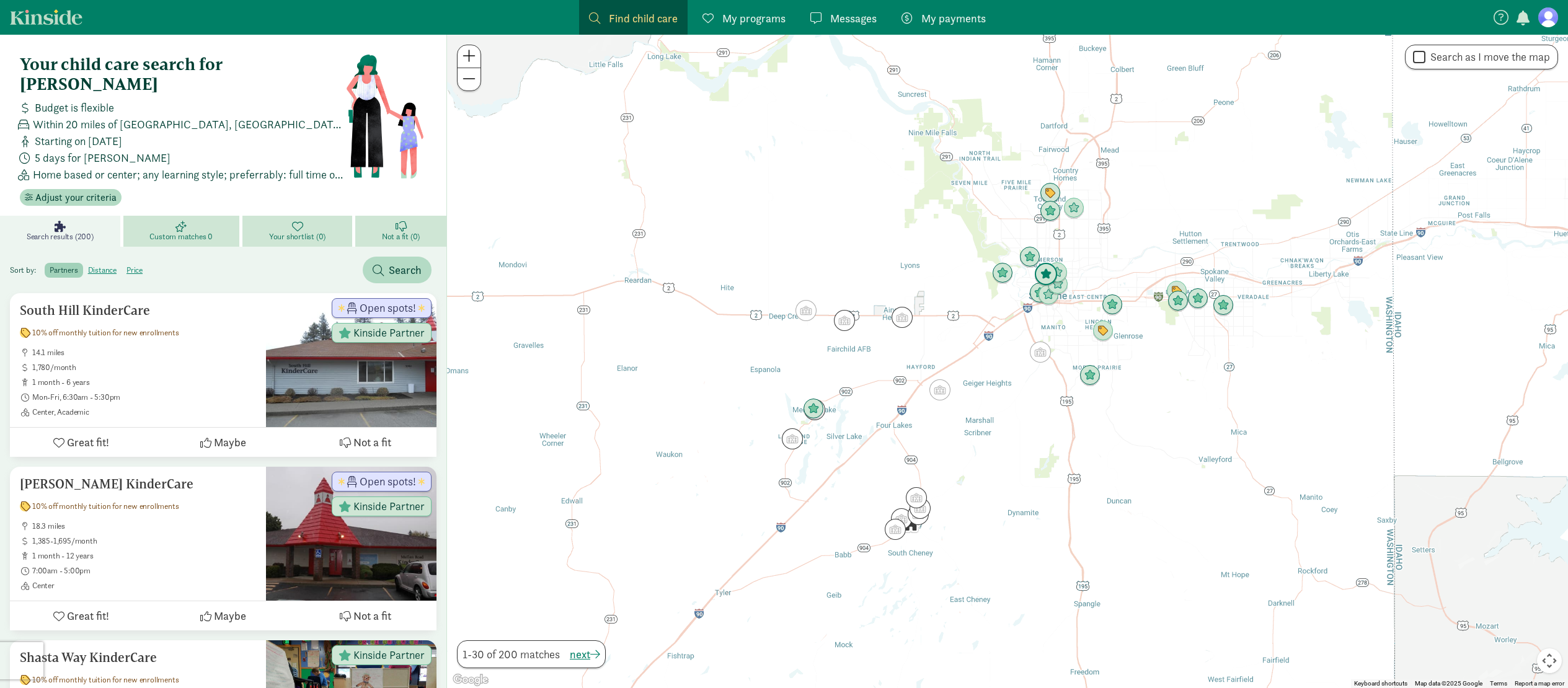
click at [1041, 271] on img "Click to see details" at bounding box center [1046, 274] width 23 height 23
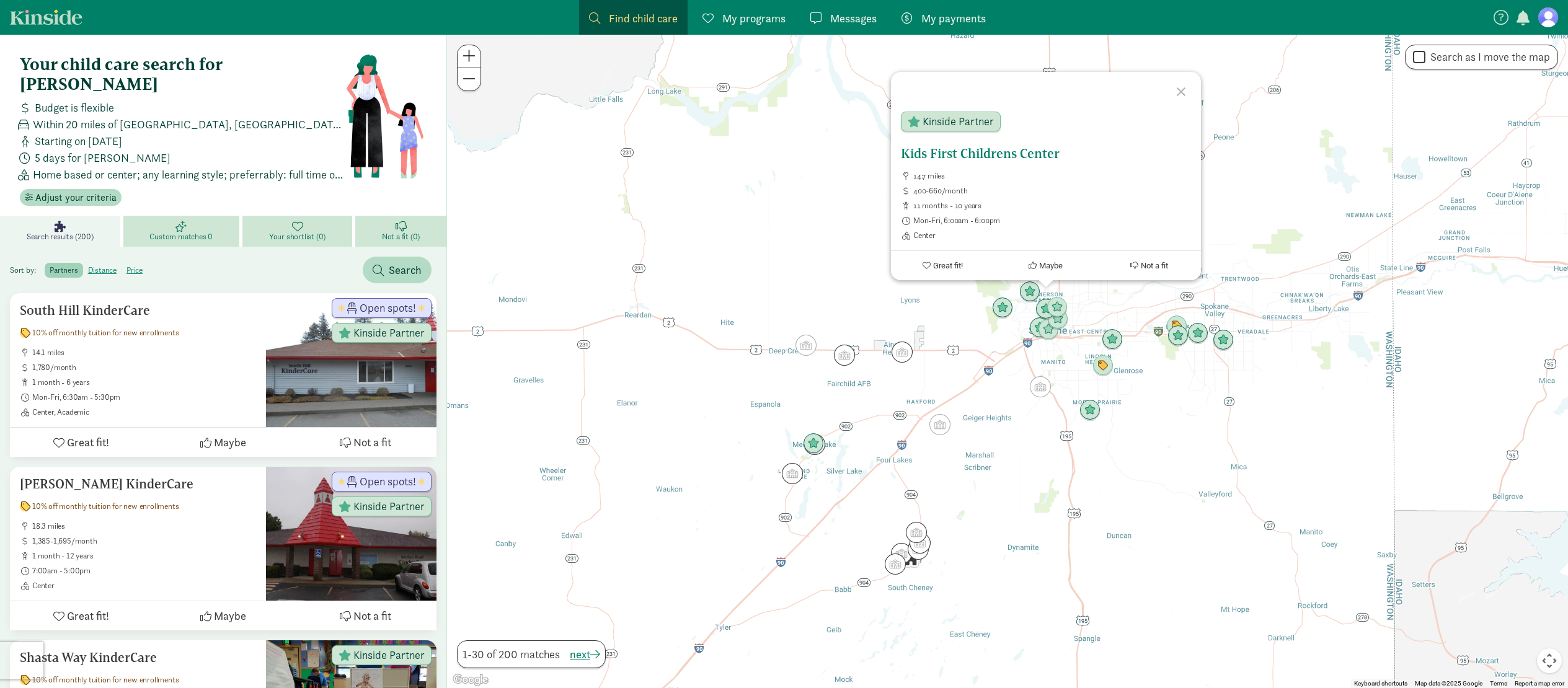
click at [1010, 152] on h5 "Kids First Childrens Center" at bounding box center [1046, 154] width 290 height 15
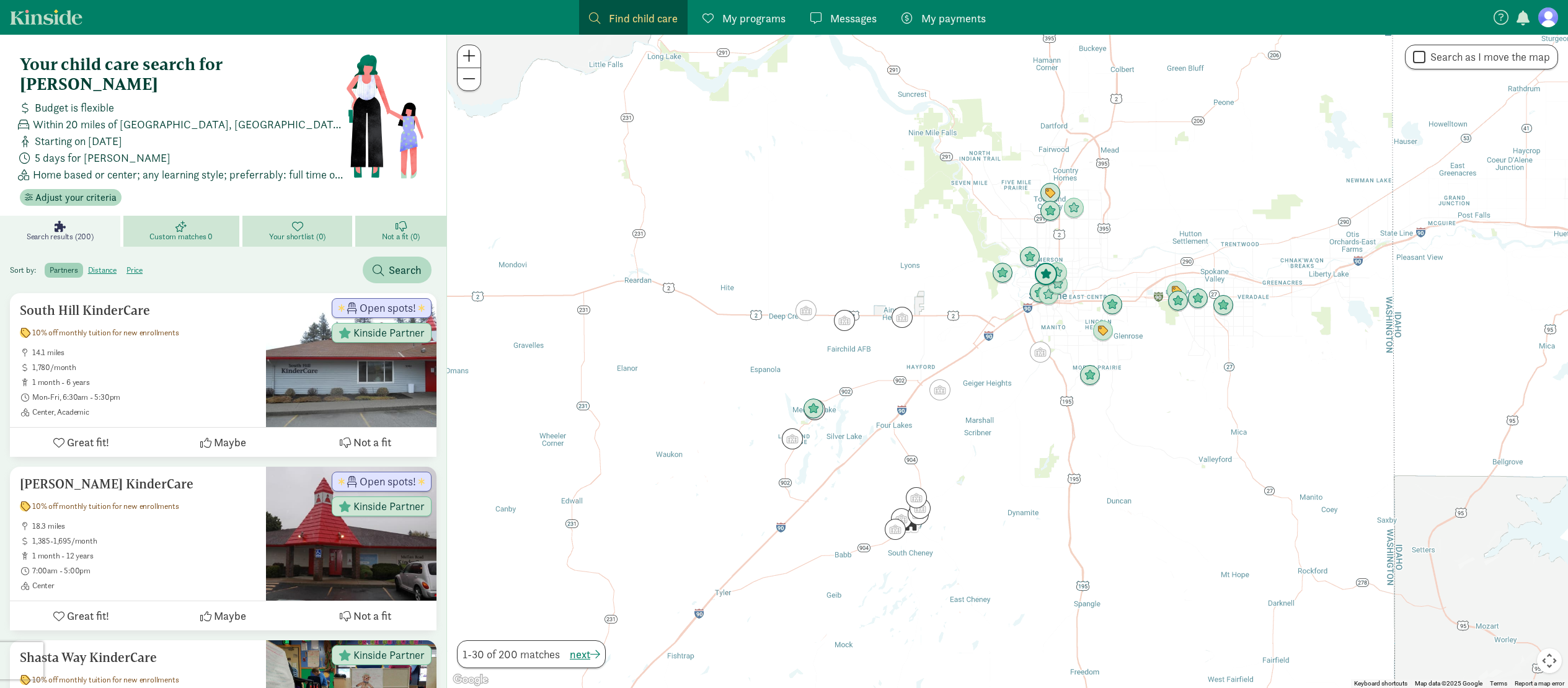
click at [1037, 271] on img "Click to see details" at bounding box center [1046, 274] width 23 height 23
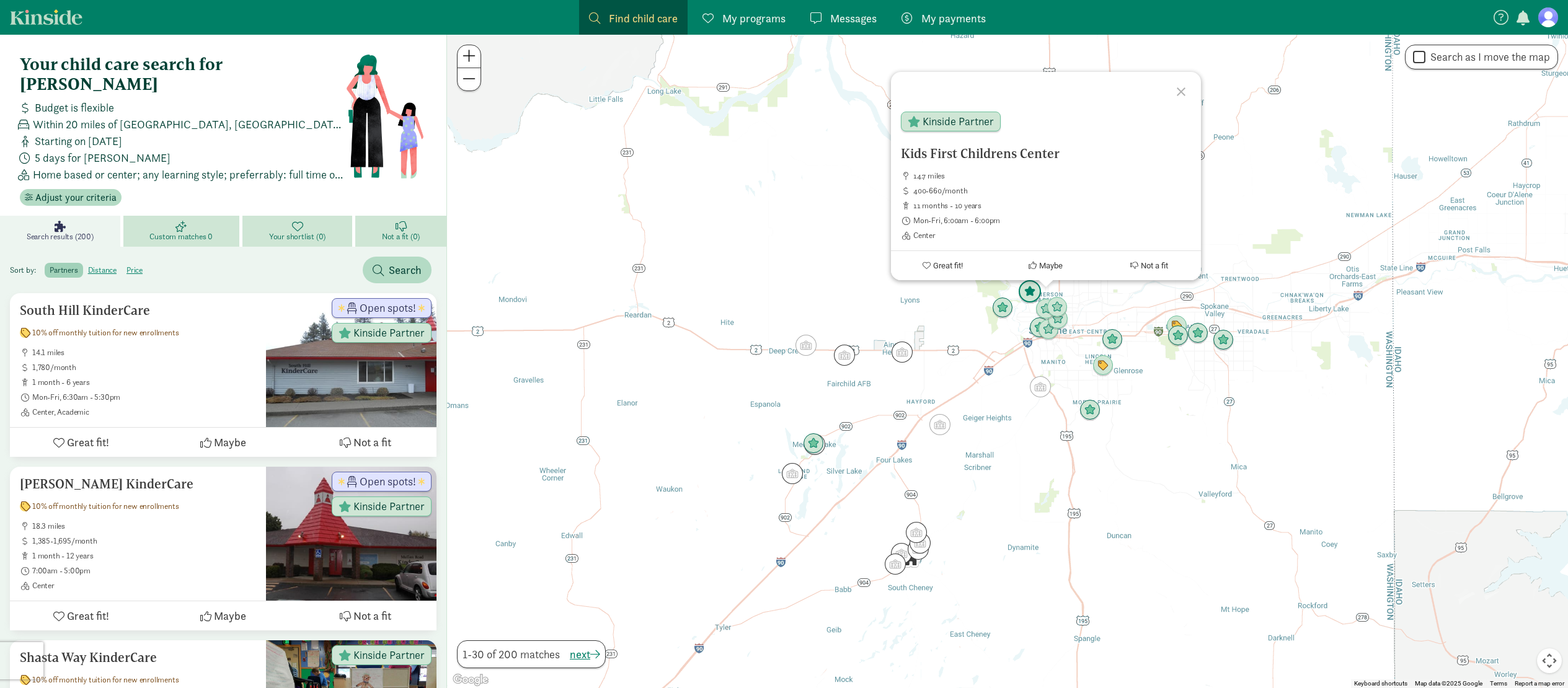
click at [1027, 296] on img "Click to see details" at bounding box center [1029, 292] width 23 height 23
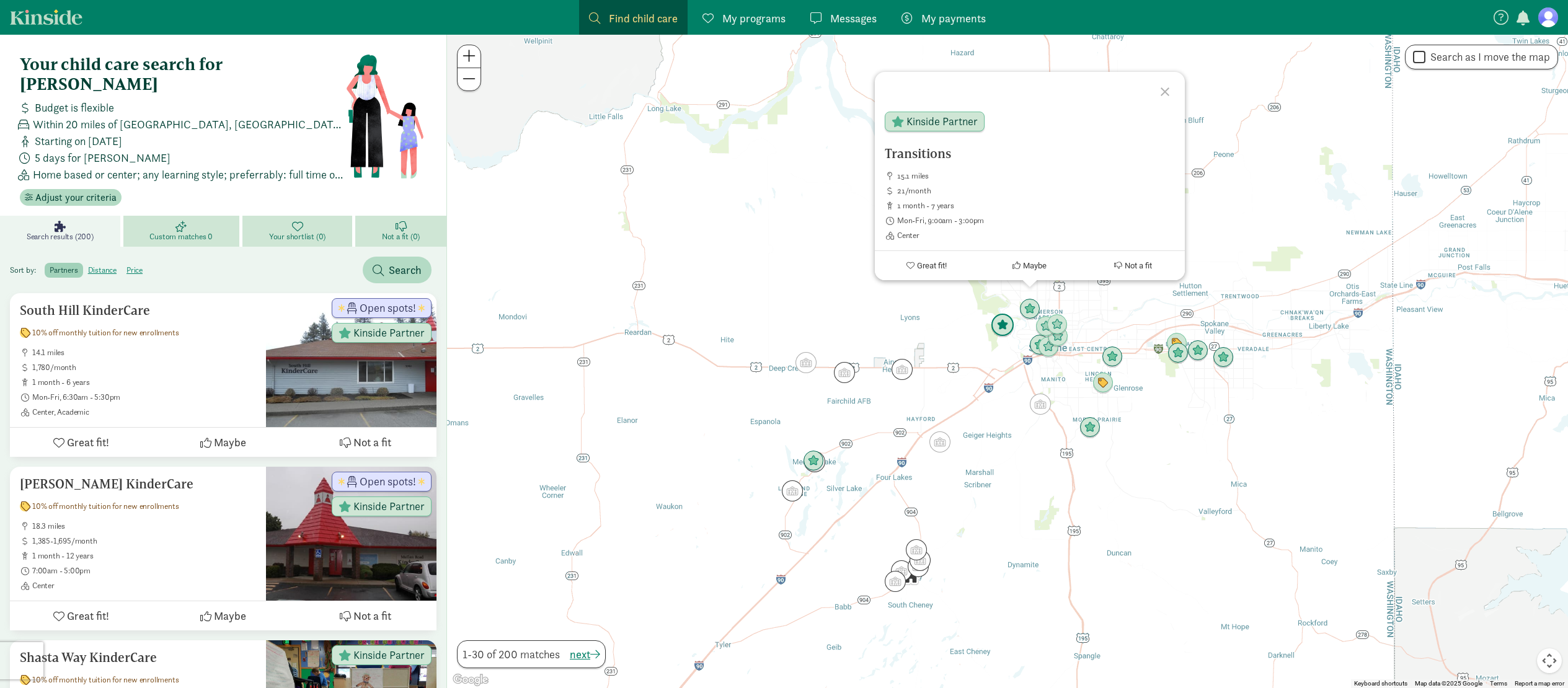
click at [1001, 329] on img "Click to see details" at bounding box center [1002, 325] width 23 height 23
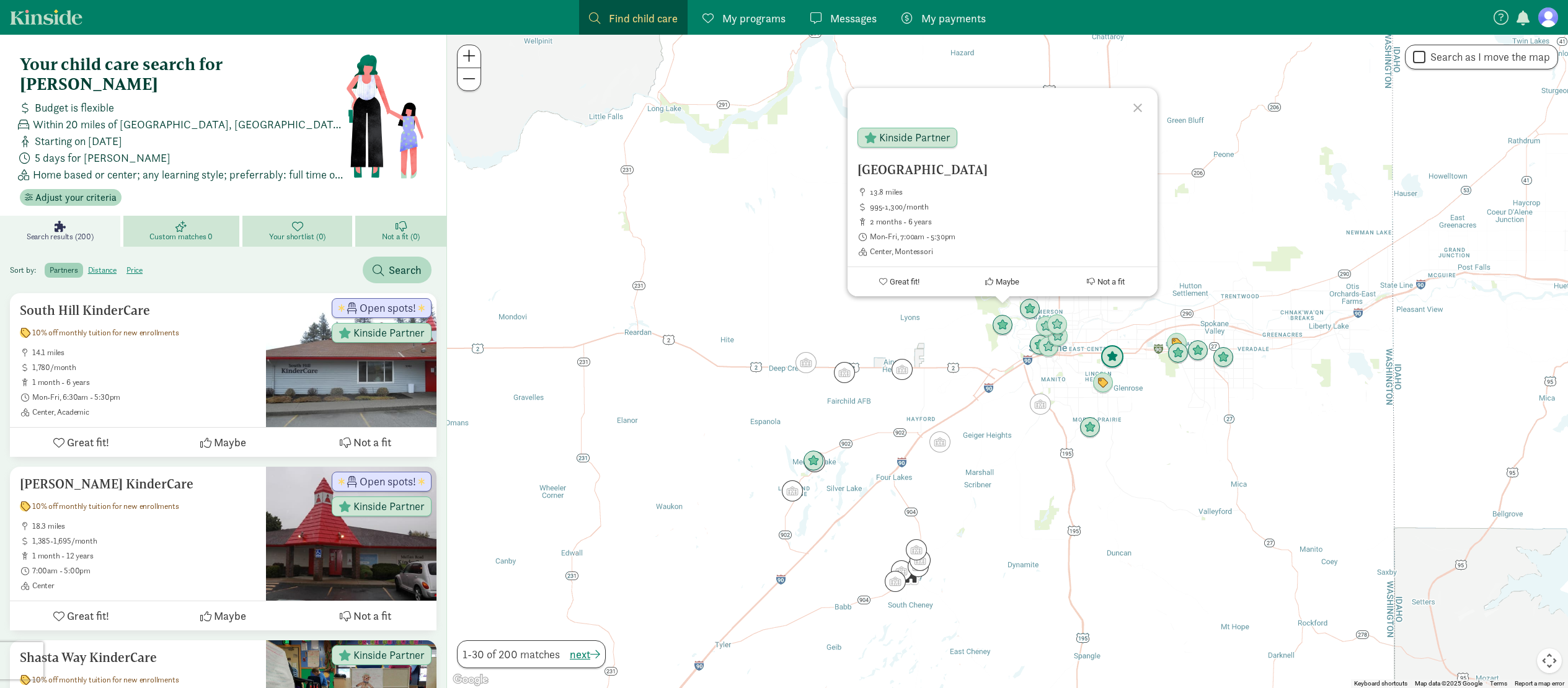
click at [1108, 357] on img "Click to see details" at bounding box center [1112, 356] width 23 height 23
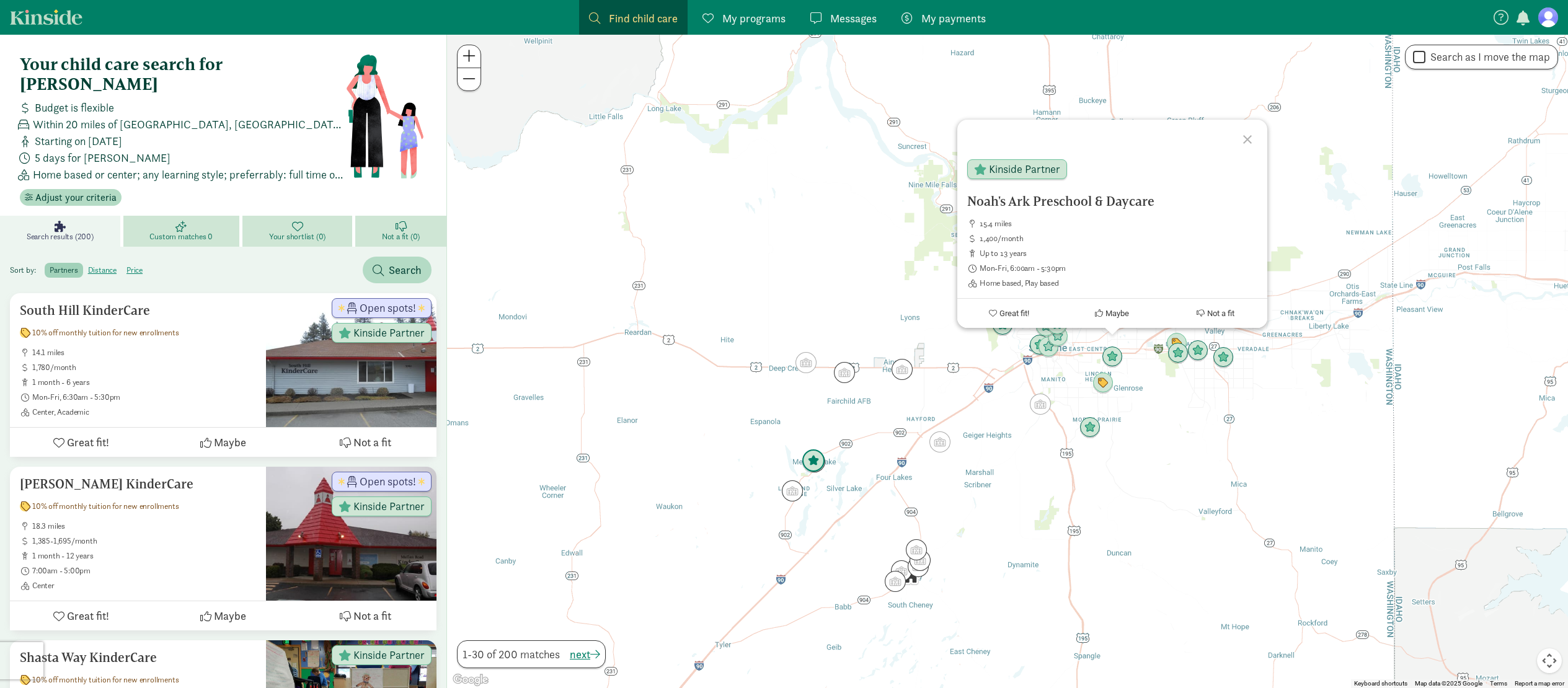
click at [807, 467] on img "Click to see details" at bounding box center [813, 461] width 23 height 23
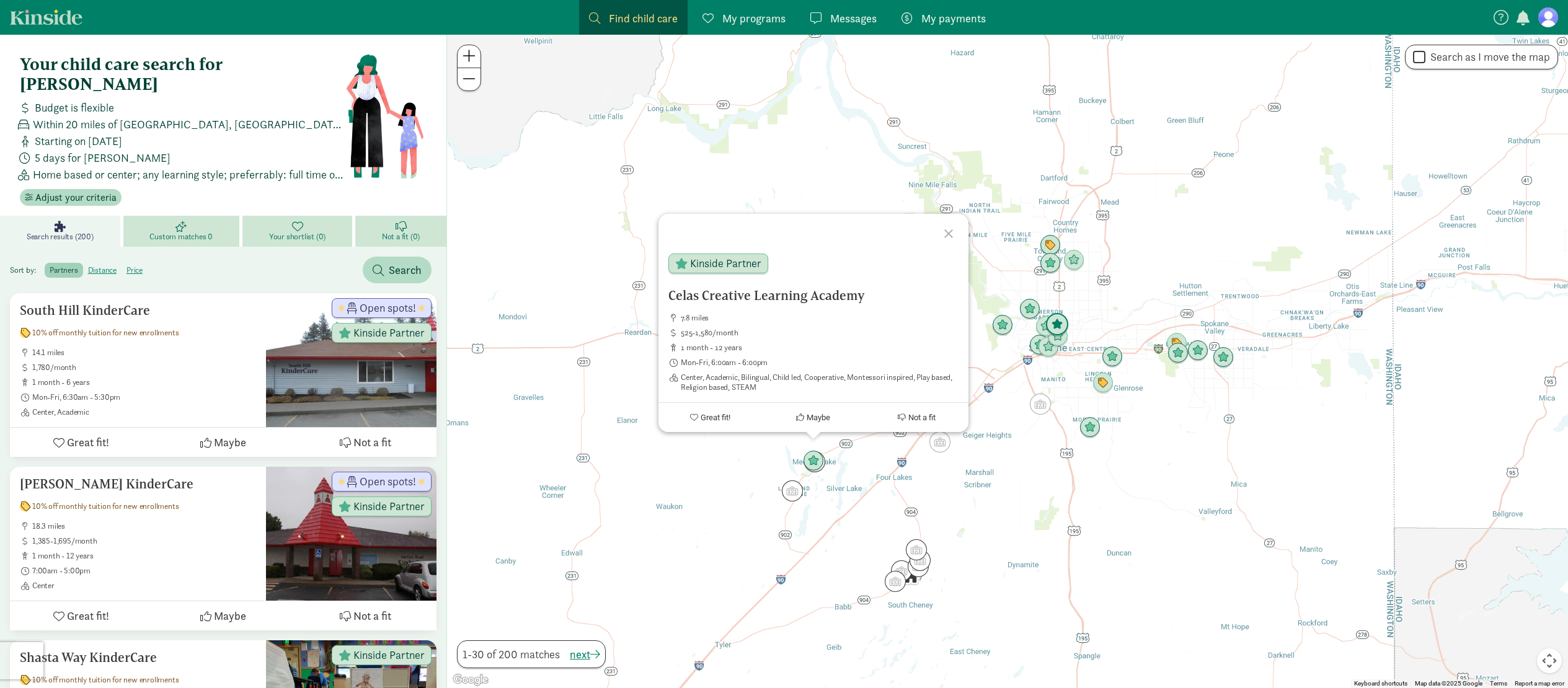
click at [1066, 326] on img "Click to see details" at bounding box center [1056, 325] width 23 height 23
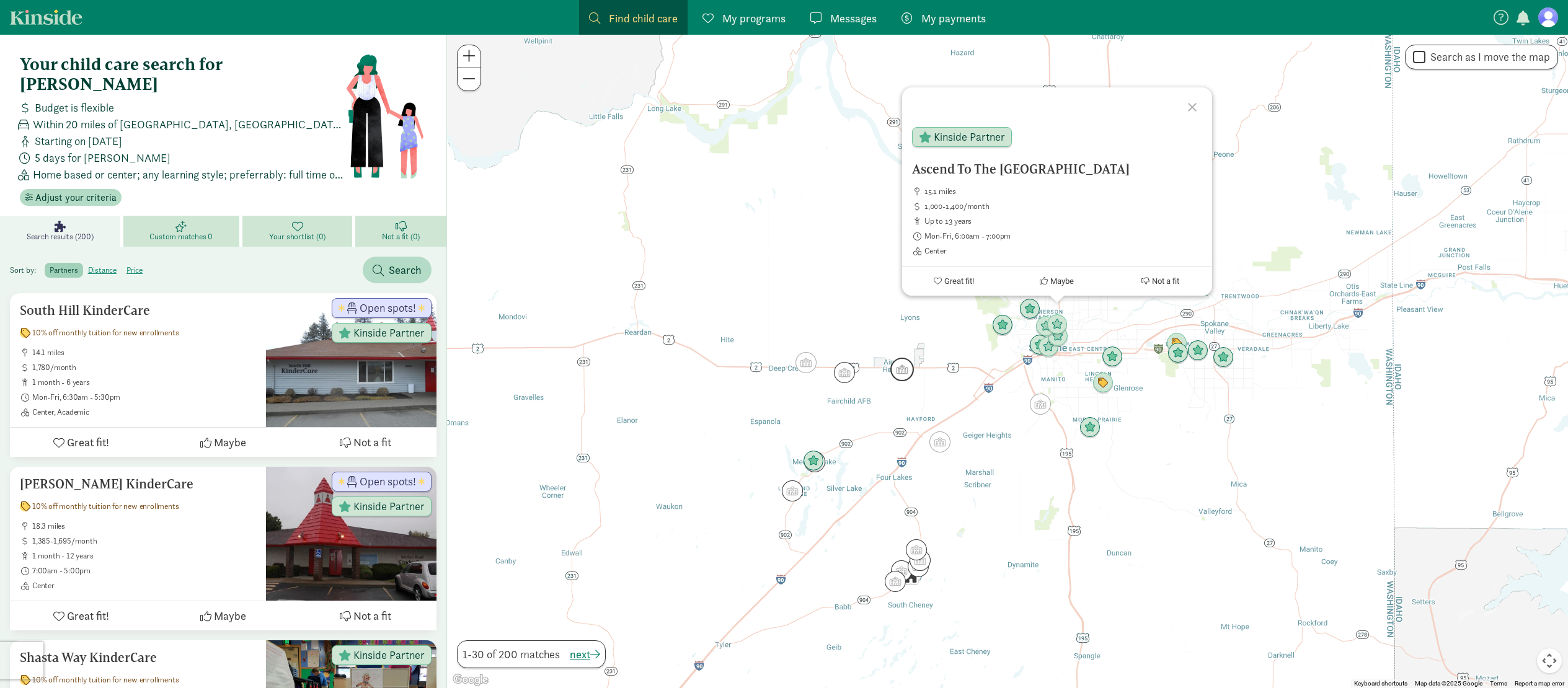
click at [908, 369] on img "Click to see details" at bounding box center [902, 369] width 23 height 23
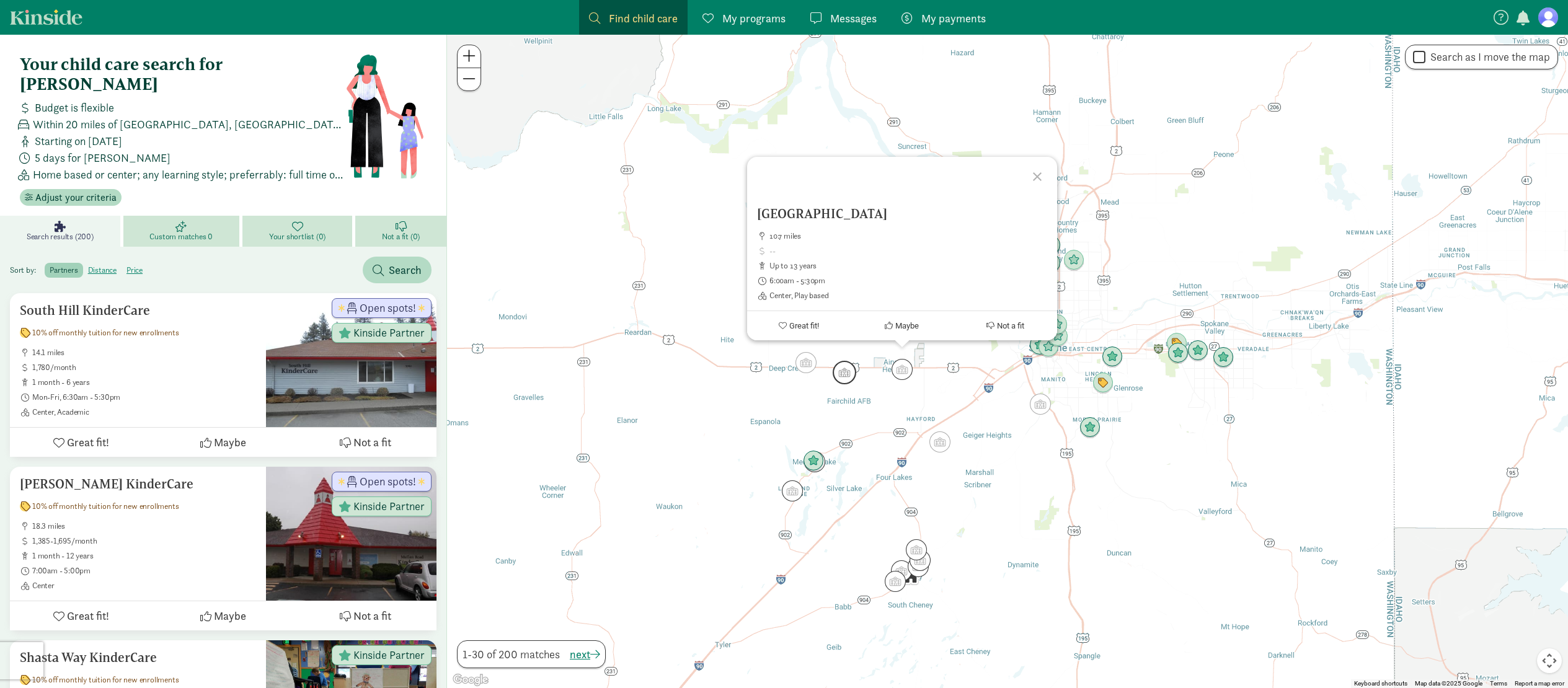
click at [848, 365] on img "Click to see details" at bounding box center [844, 372] width 23 height 23
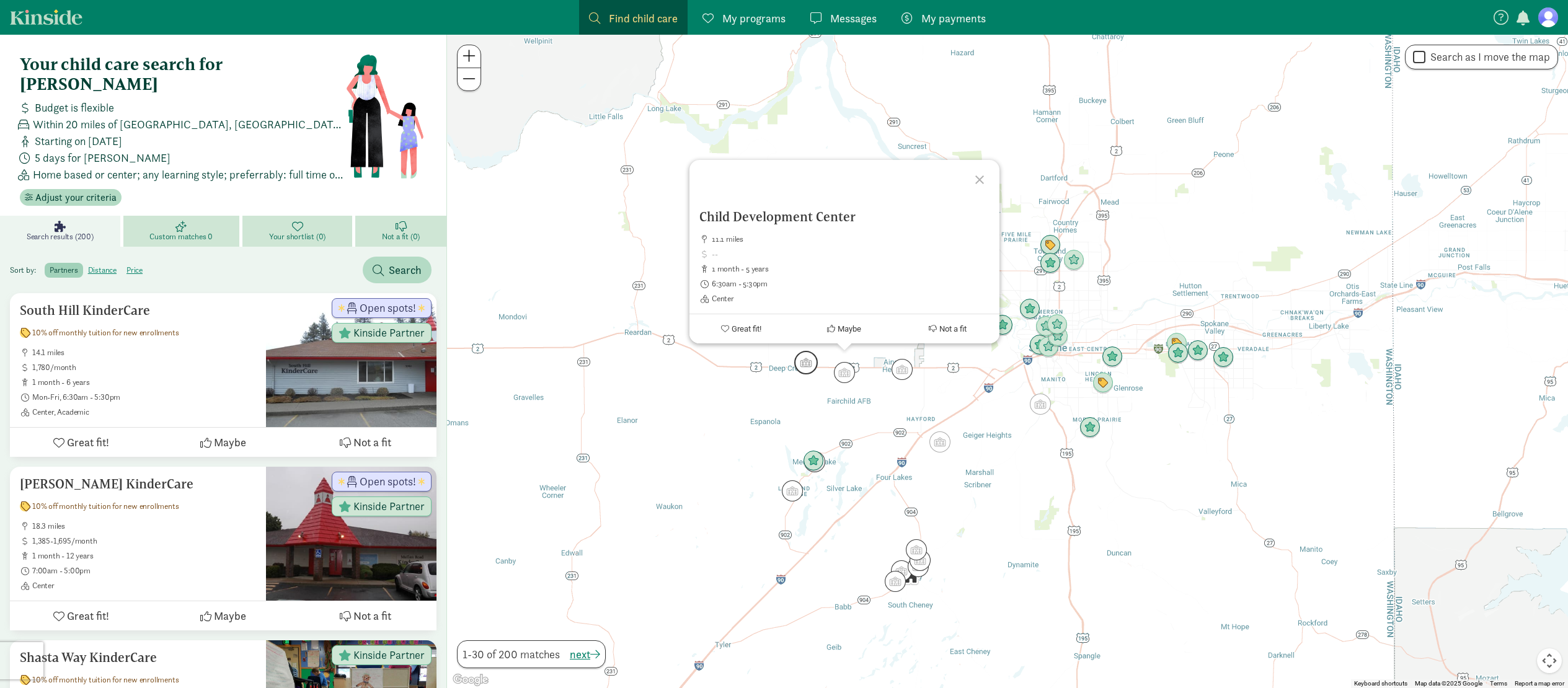
click at [804, 364] on img "Click to see details" at bounding box center [805, 362] width 23 height 23
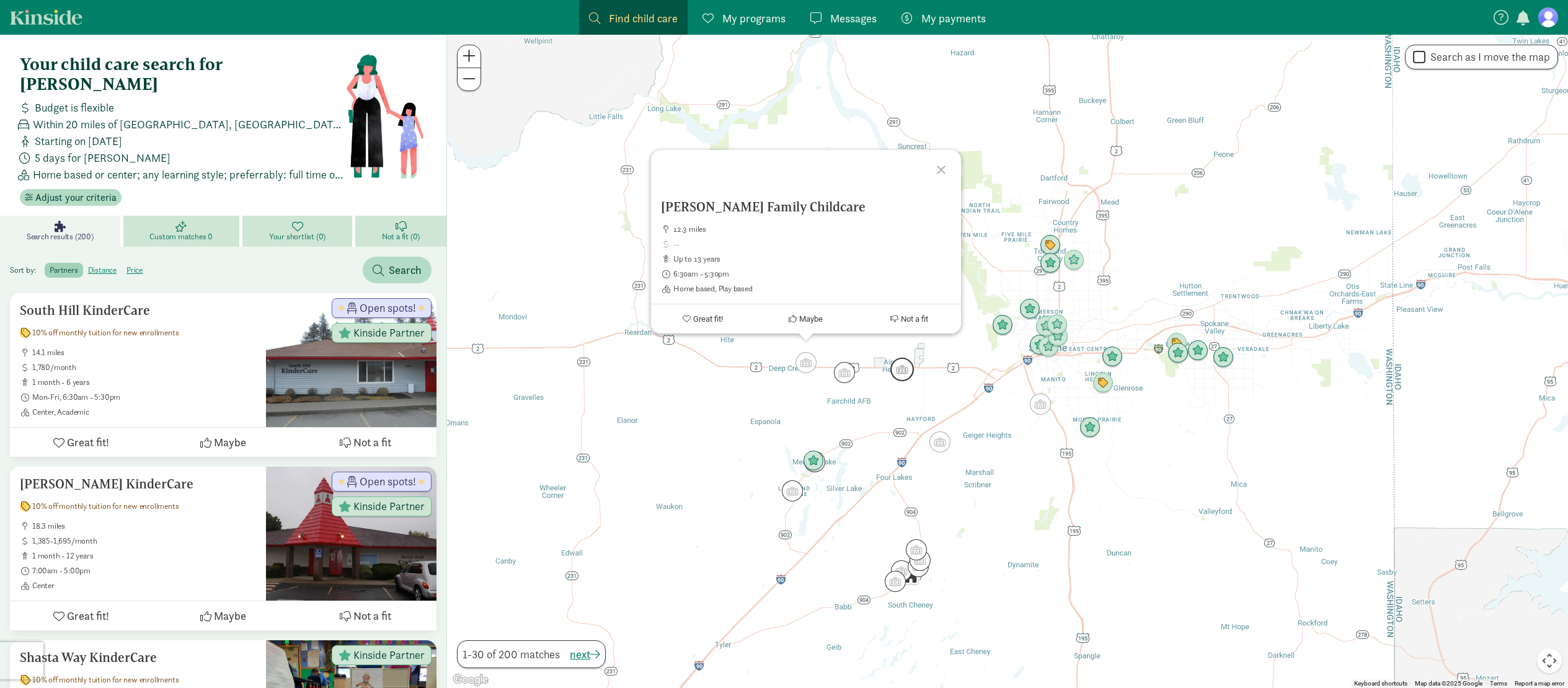
click at [902, 370] on img "Click to see details" at bounding box center [902, 369] width 23 height 23
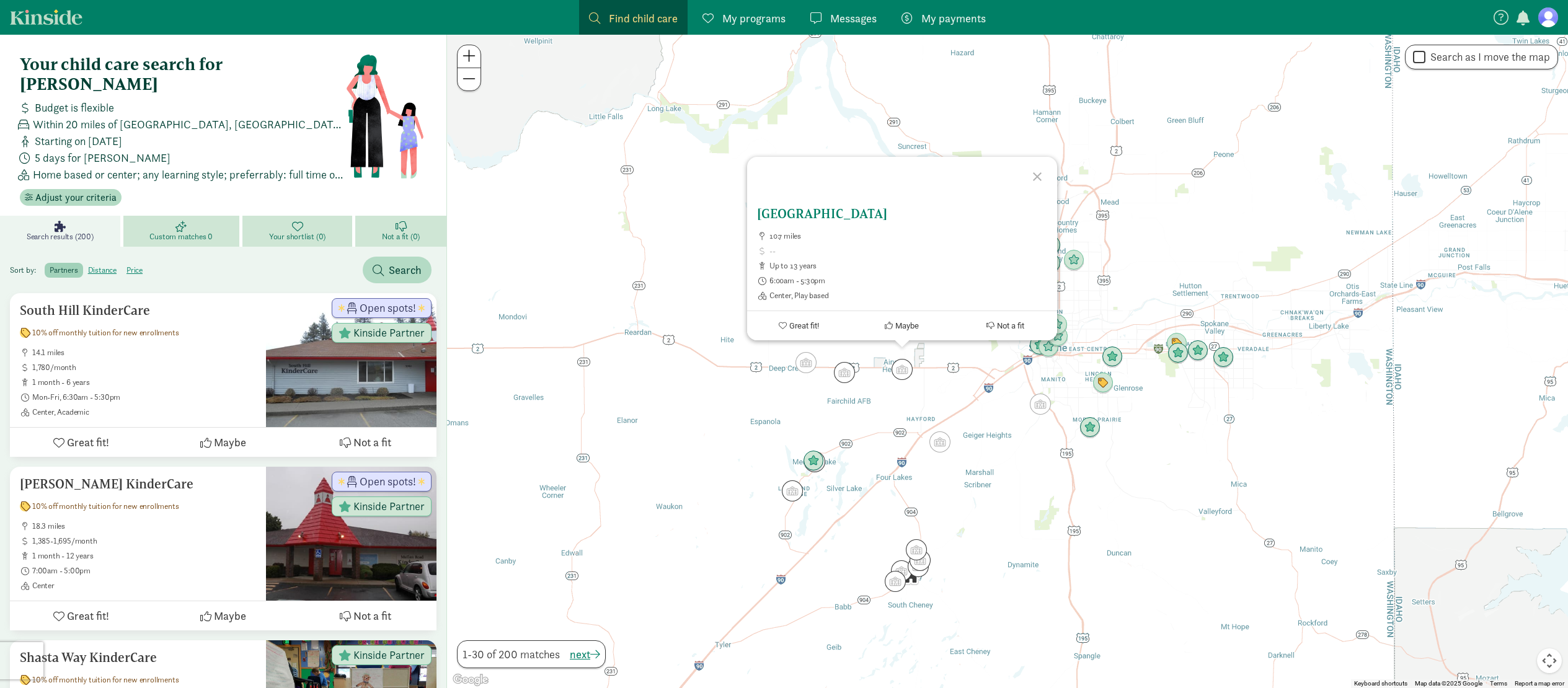
click at [860, 271] on span "up to 13 years" at bounding box center [908, 265] width 278 height 10
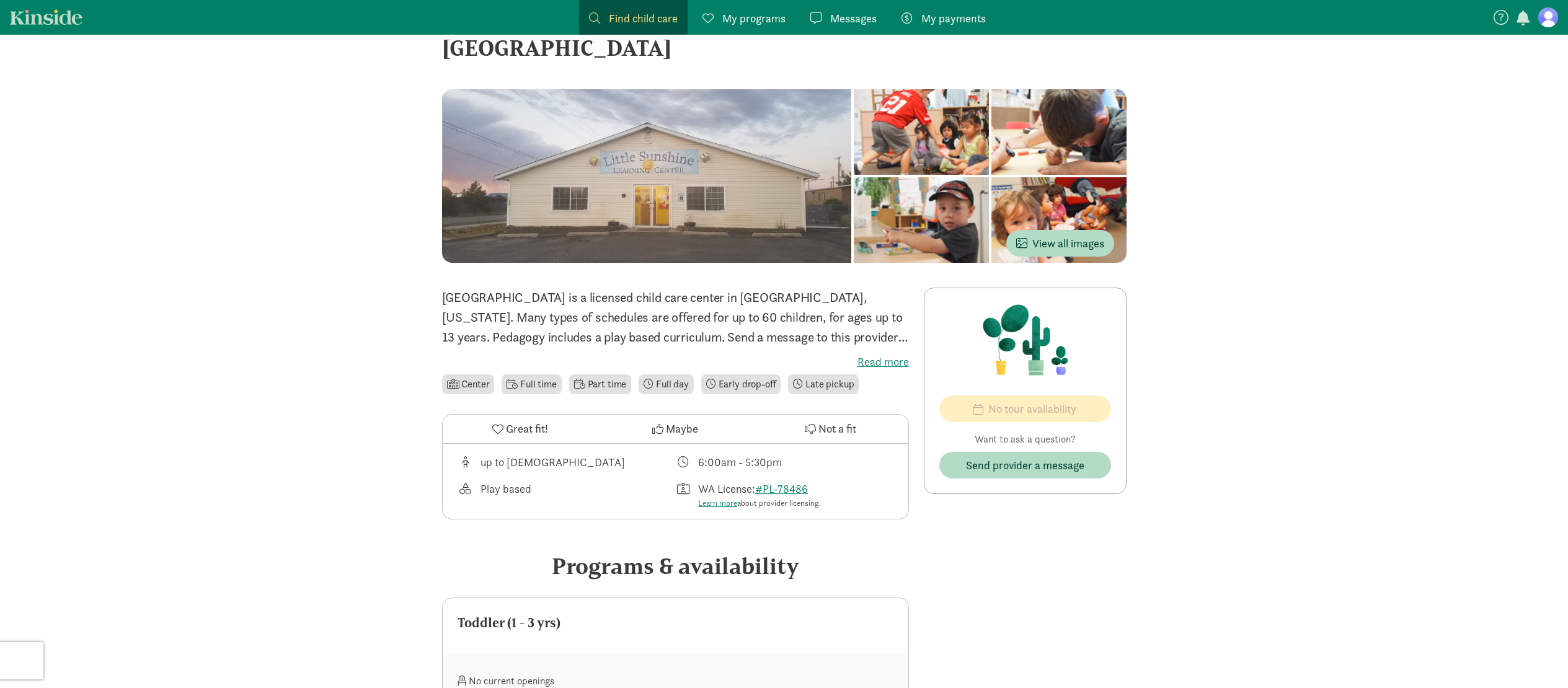
scroll to position [304, 0]
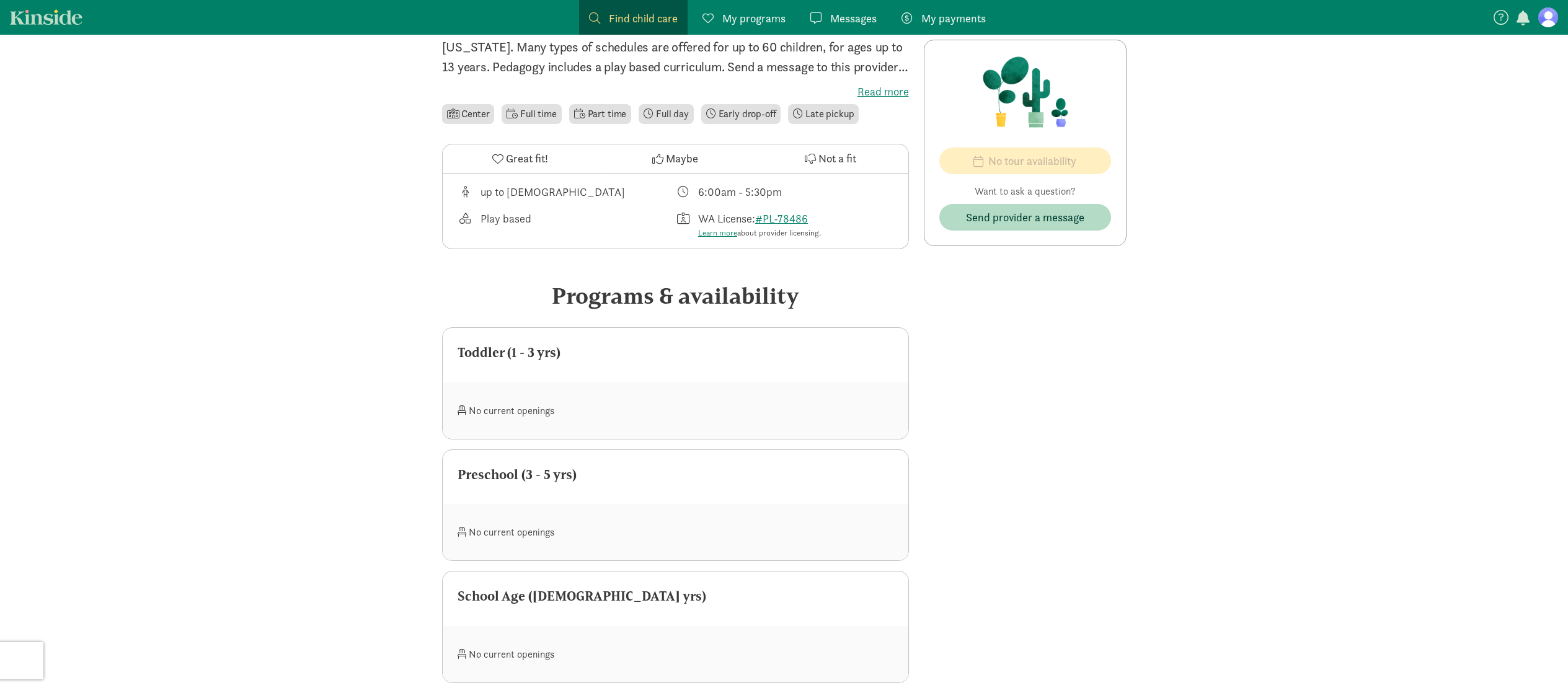
drag, startPoint x: 1568, startPoint y: 188, endPoint x: 1563, endPoint y: 280, distance: 92.1
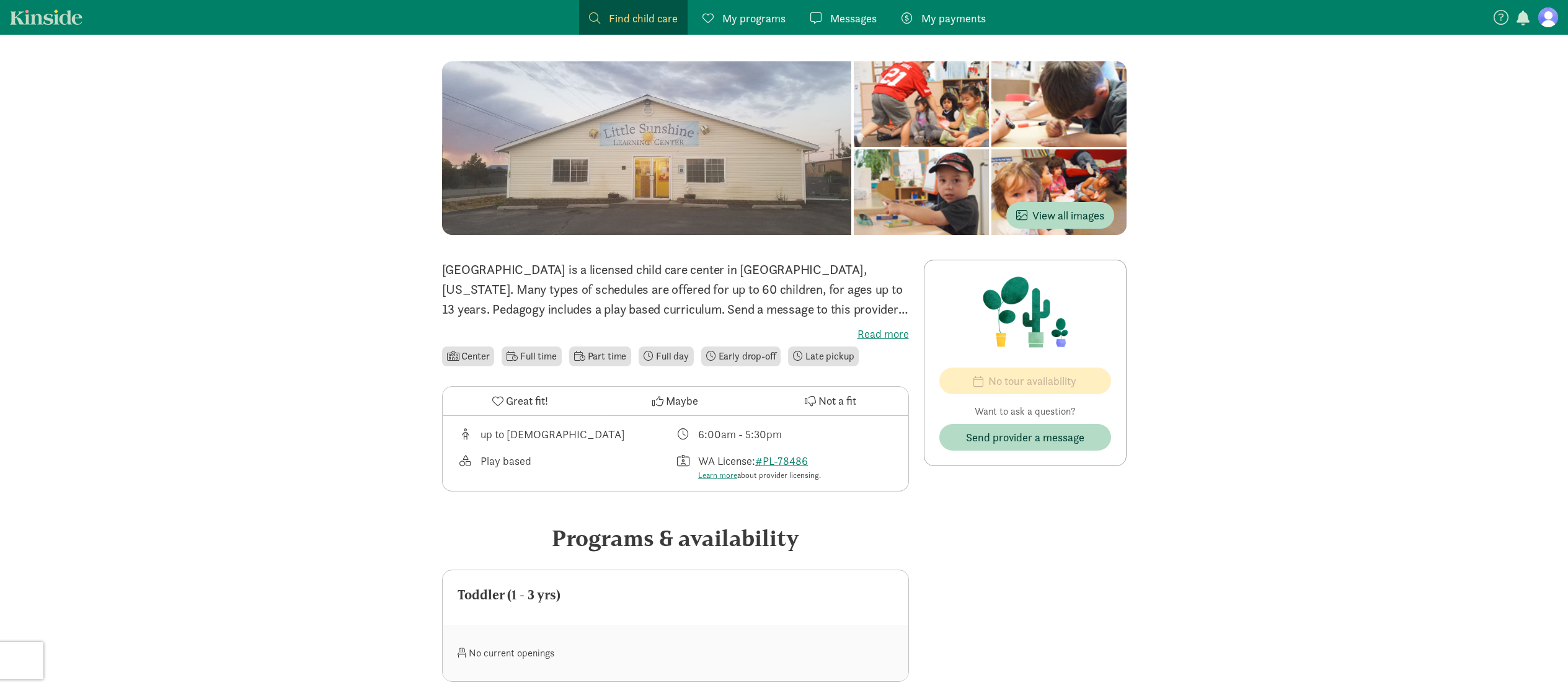
scroll to position [0, 0]
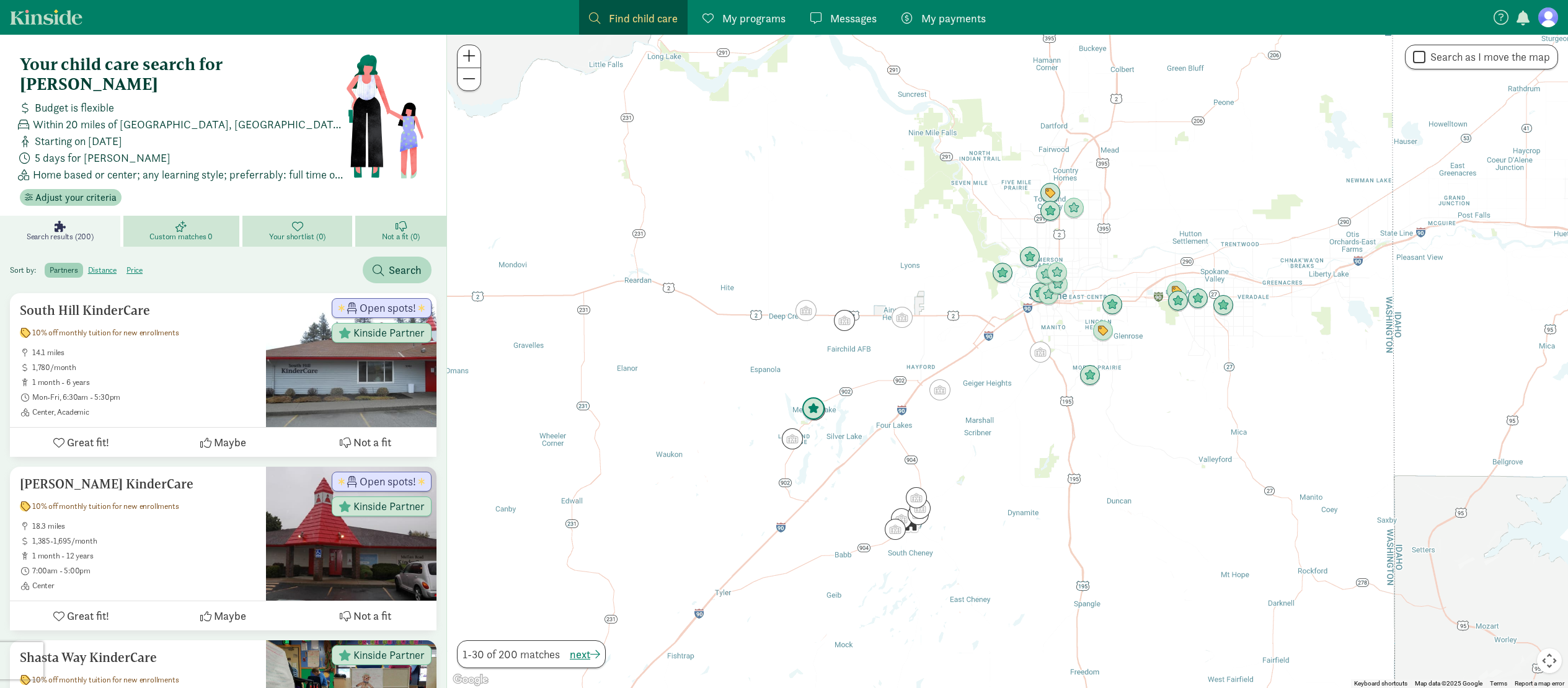
click at [815, 409] on img "Click to see details" at bounding box center [813, 408] width 23 height 23
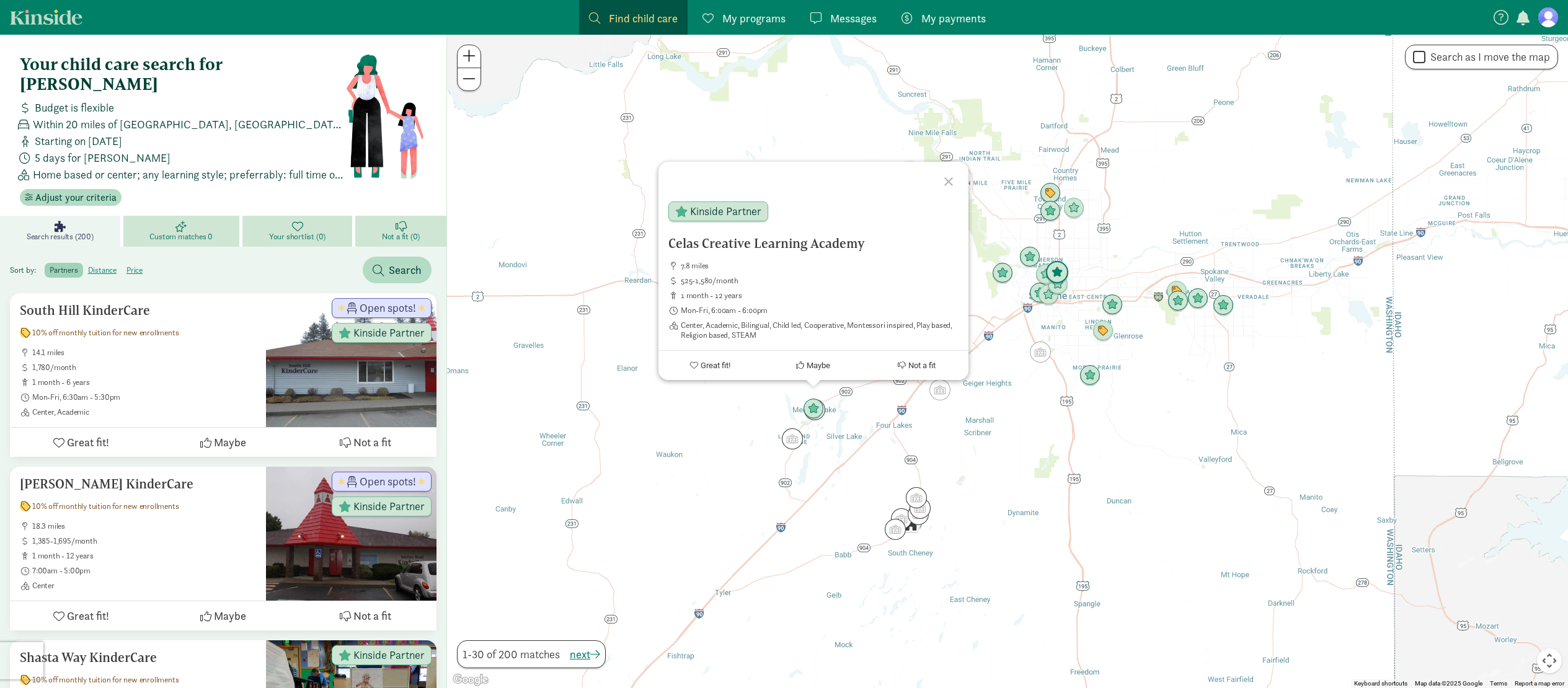
click at [1062, 275] on img "Click to see details" at bounding box center [1056, 272] width 23 height 23
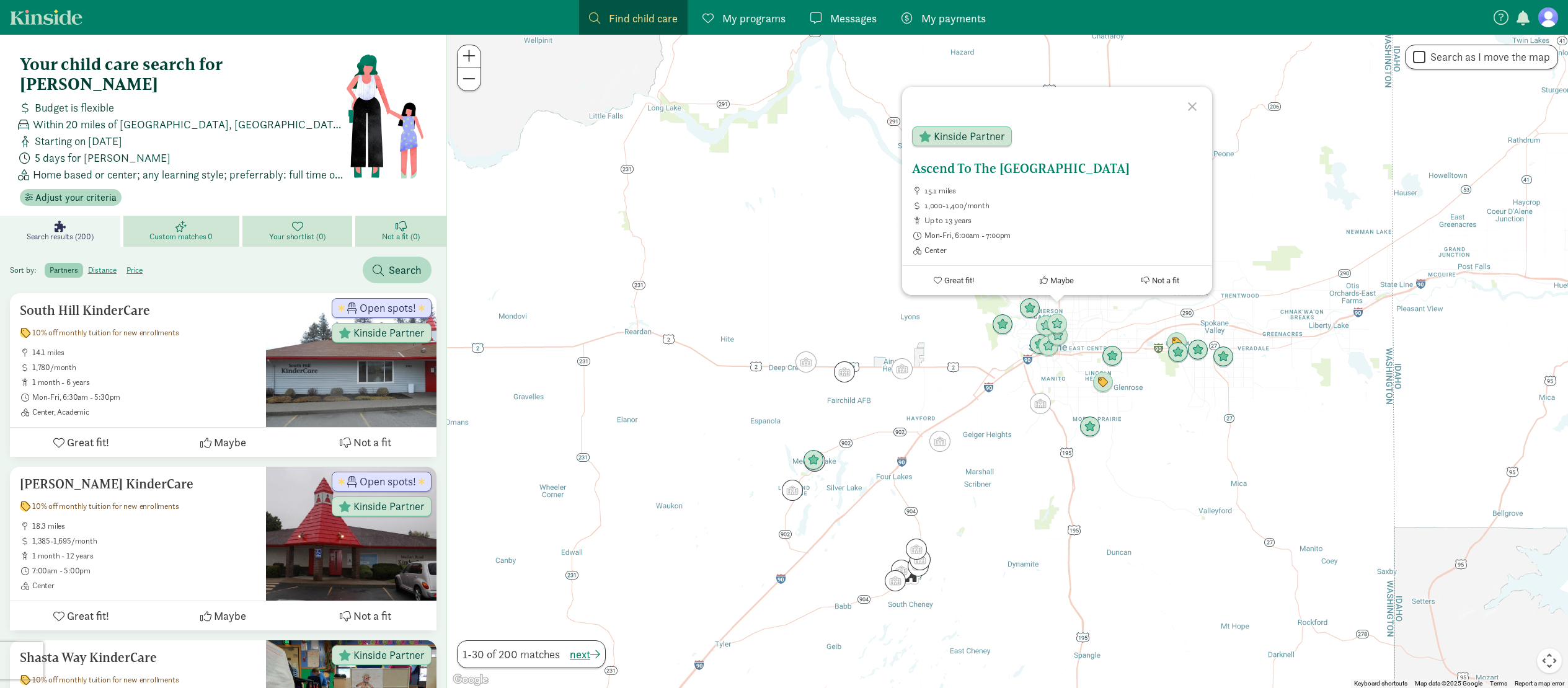
click at [1052, 161] on h5 "Ascend To The [GEOGRAPHIC_DATA]" at bounding box center [1056, 169] width 290 height 15
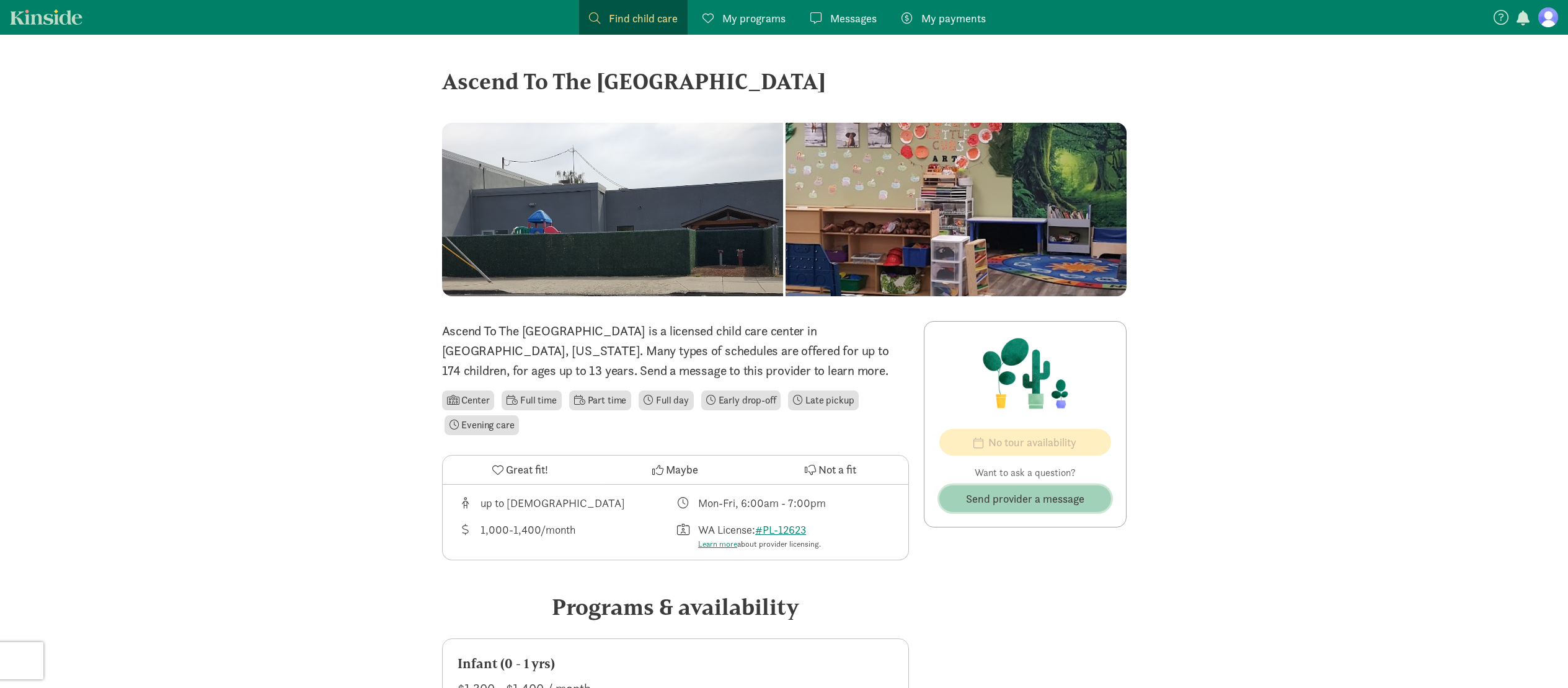
click at [1007, 497] on span "Send provider a message" at bounding box center [1025, 499] width 118 height 17
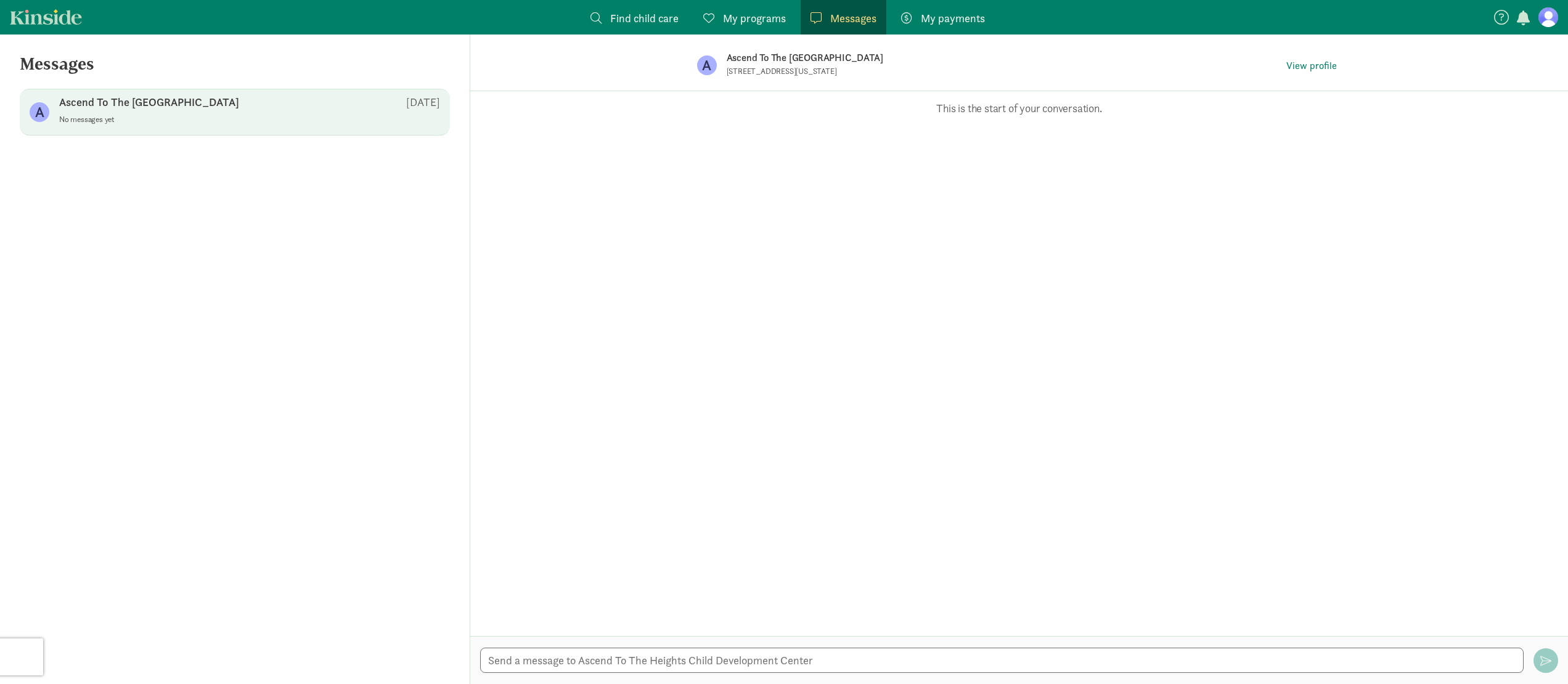
click at [975, 130] on div "Opps, something went wrong :( Retry This is the start of your conversation." at bounding box center [1020, 363] width 1098 height 545
click at [980, 111] on p "This is the start of your conversation." at bounding box center [1020, 109] width 1061 height 15
click at [193, 105] on p "Ascend To The [GEOGRAPHIC_DATA]" at bounding box center [149, 103] width 180 height 15
drag, startPoint x: 527, startPoint y: 102, endPoint x: 533, endPoint y: 111, distance: 10.8
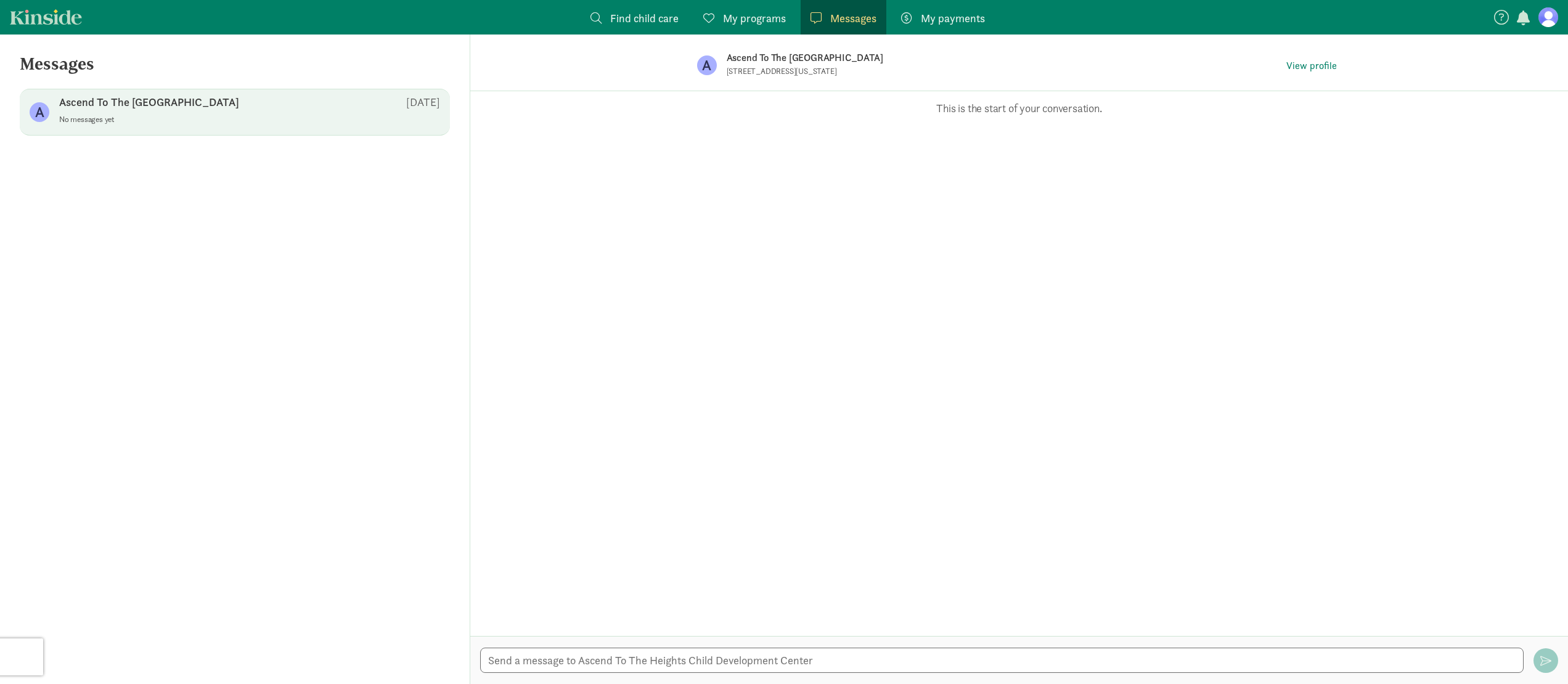
click at [533, 111] on p "This is the start of your conversation." at bounding box center [1020, 109] width 1061 height 15
click at [993, 112] on p "This is the start of your conversation." at bounding box center [1020, 109] width 1061 height 15
click at [671, 668] on textarea at bounding box center [1002, 661] width 1044 height 25
